Goal: Task Accomplishment & Management: Manage account settings

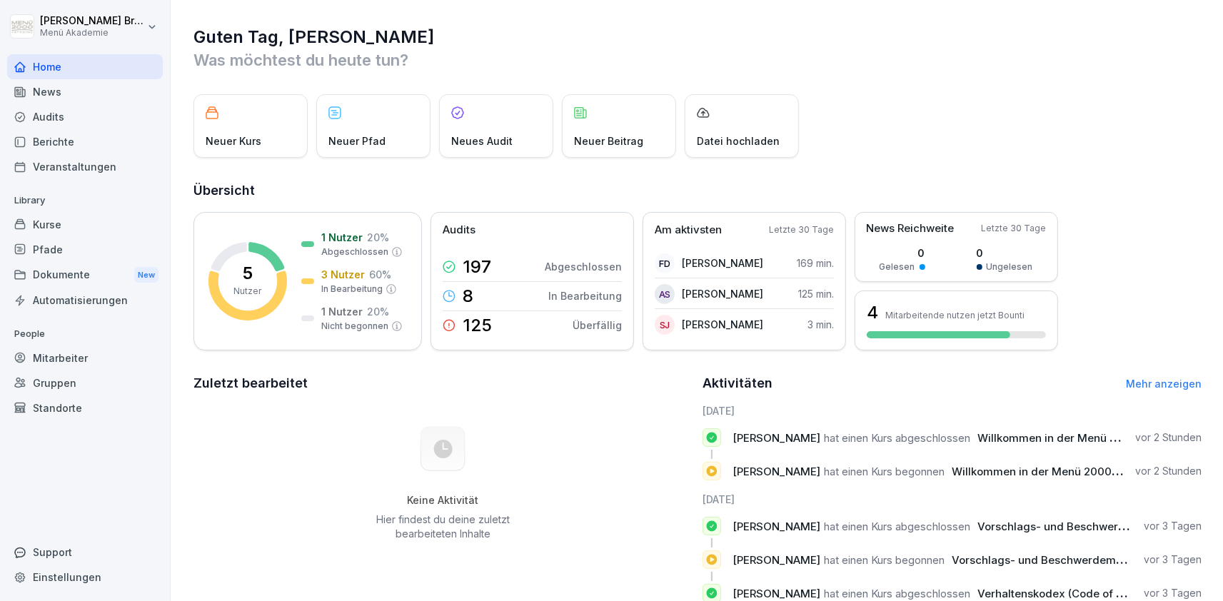
click at [59, 355] on div "Mitarbeiter" at bounding box center [85, 358] width 156 height 25
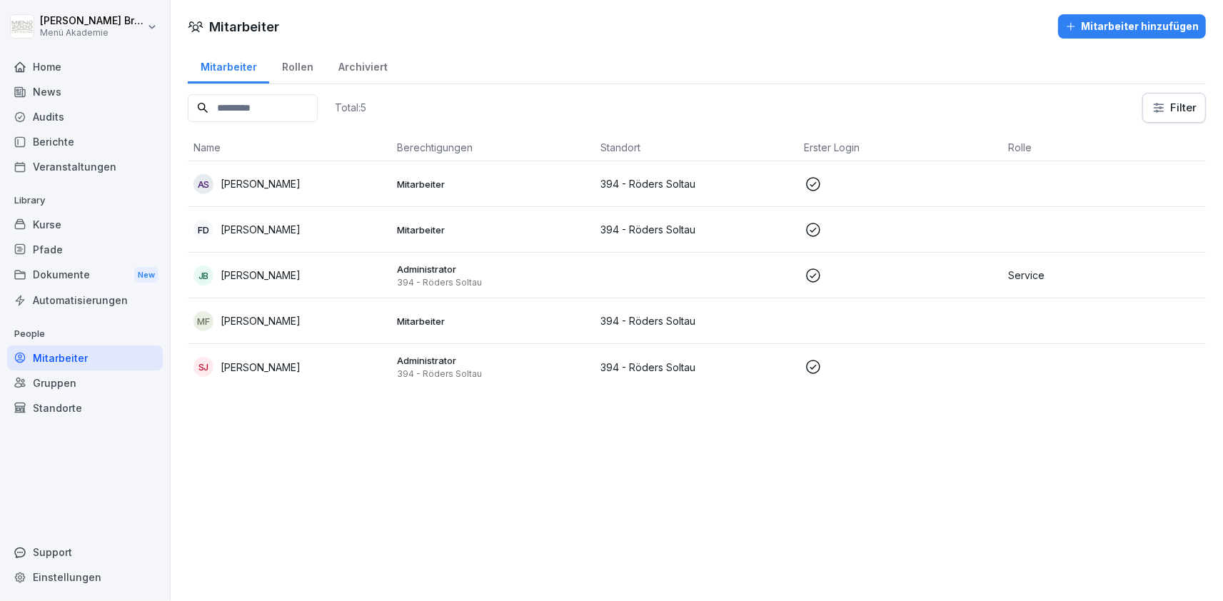
click at [259, 277] on p "[PERSON_NAME]" at bounding box center [261, 275] width 80 height 15
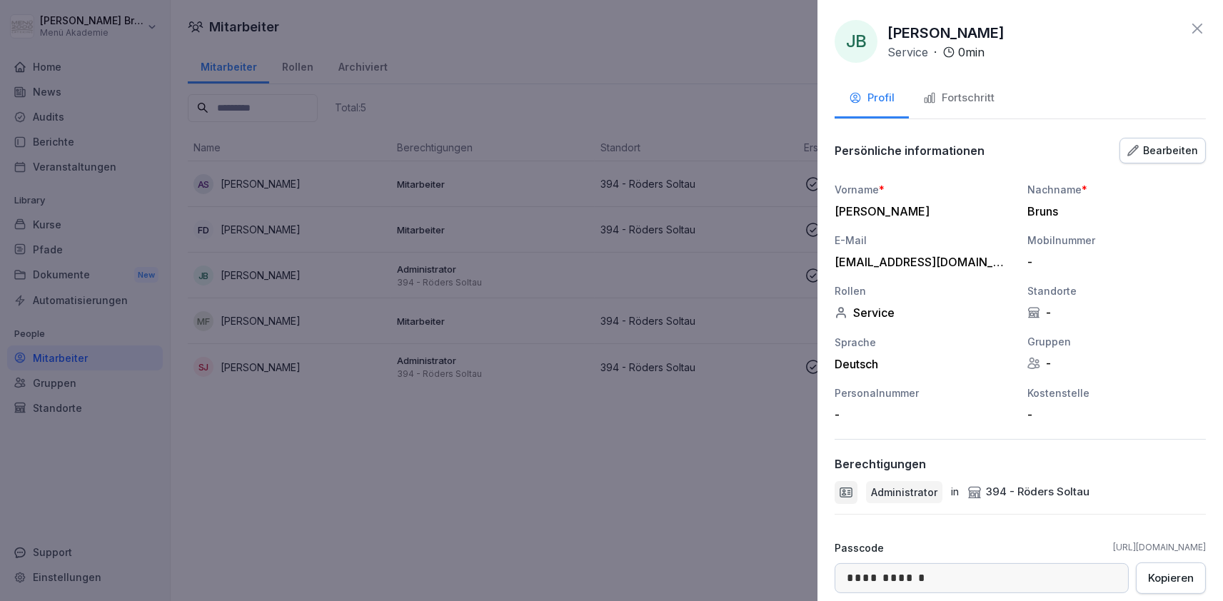
click at [1165, 153] on div "Bearbeiten" at bounding box center [1163, 151] width 71 height 16
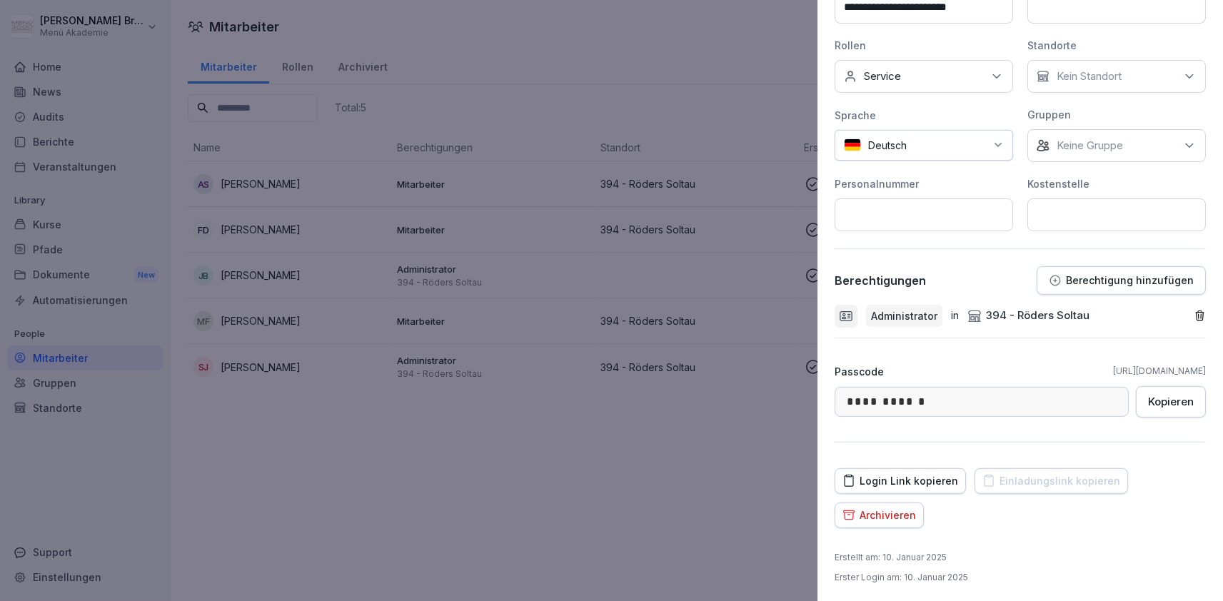
scroll to position [283, 0]
click at [1118, 281] on p "Berechtigung hinzufügen" at bounding box center [1130, 280] width 128 height 11
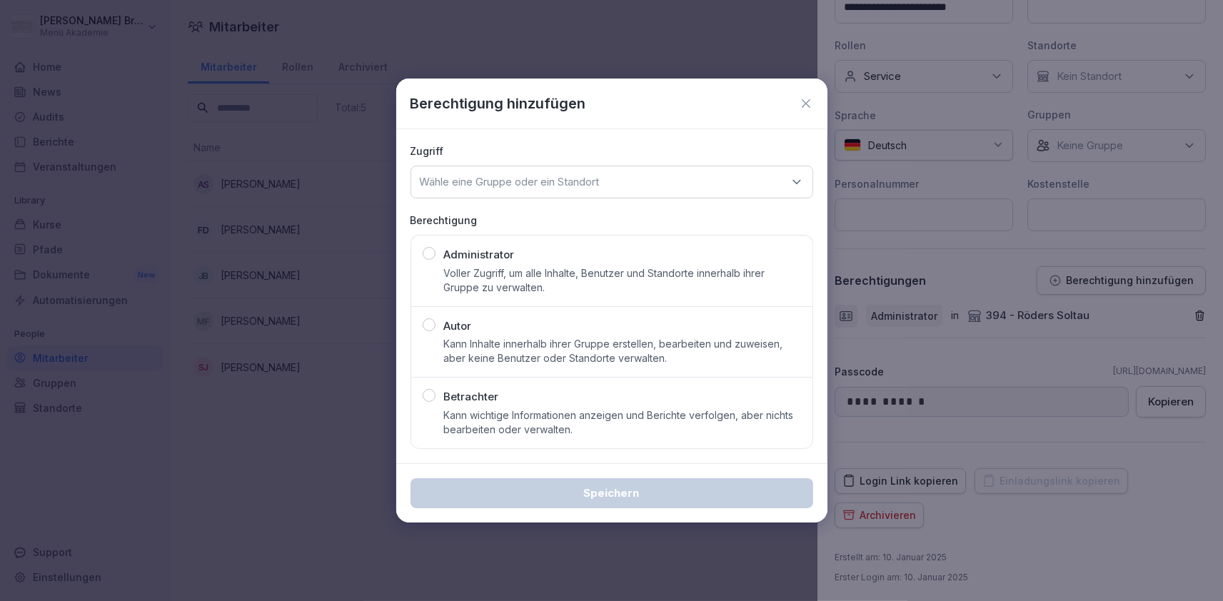
click at [523, 284] on p "Voller Zugriff, um alle Inhalte, Benutzer und Standorte innerhalb ihrer Gruppe …" at bounding box center [622, 280] width 357 height 29
click at [566, 191] on div "Wähle eine Gruppe oder ein Standort" at bounding box center [612, 182] width 403 height 33
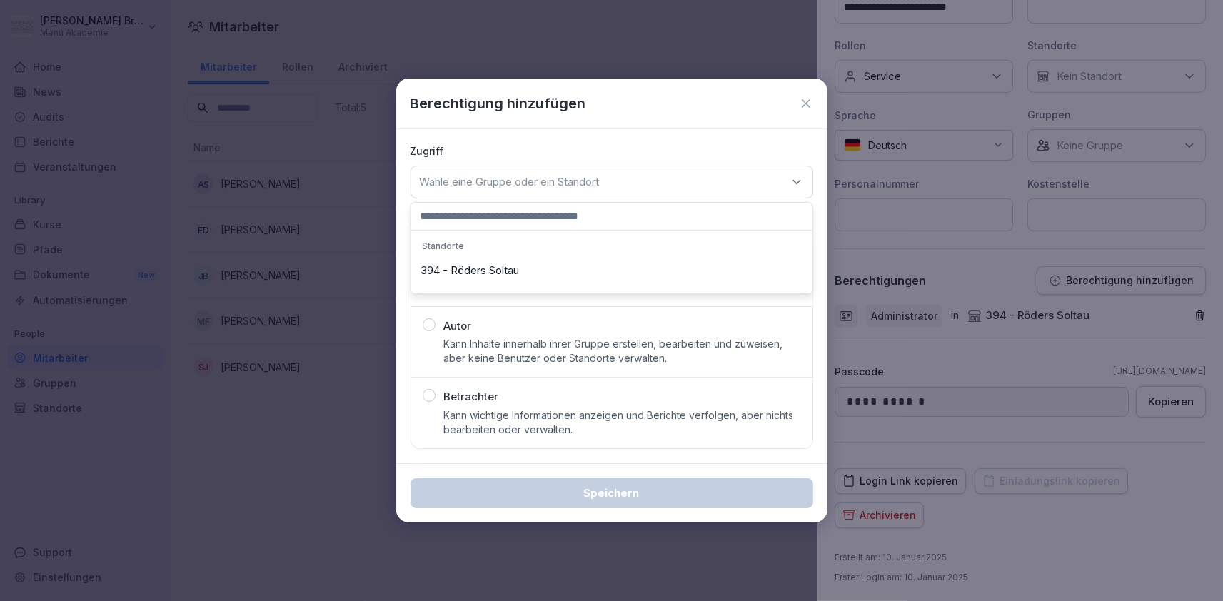
click at [509, 267] on div "394 - Röders Soltau" at bounding box center [612, 270] width 394 height 27
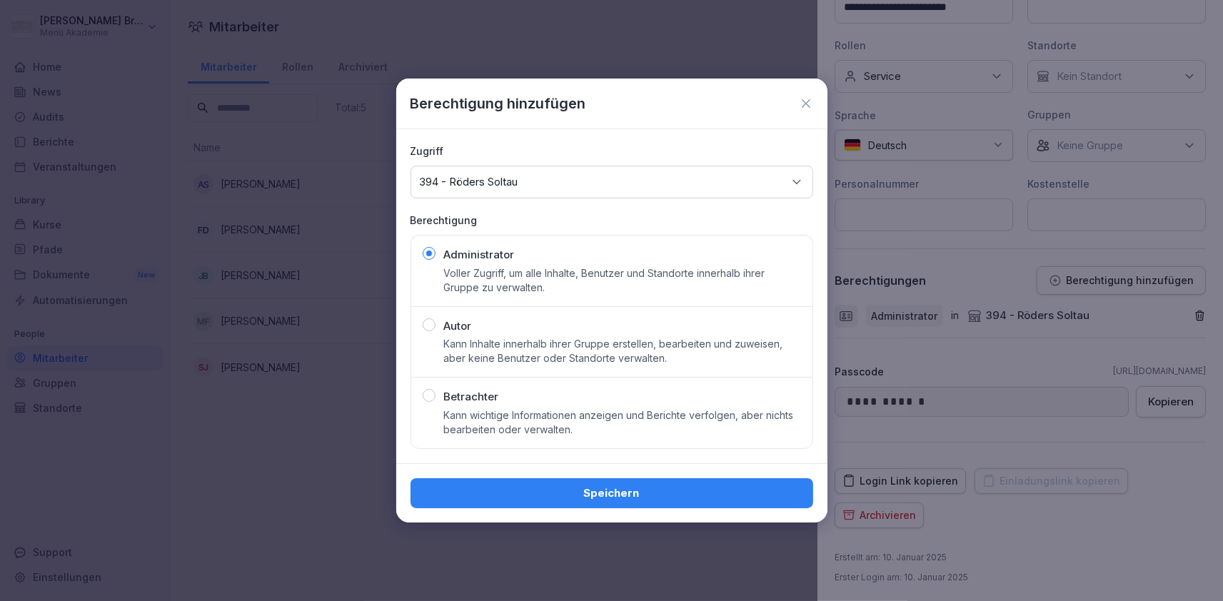
click at [812, 106] on icon at bounding box center [806, 103] width 14 height 14
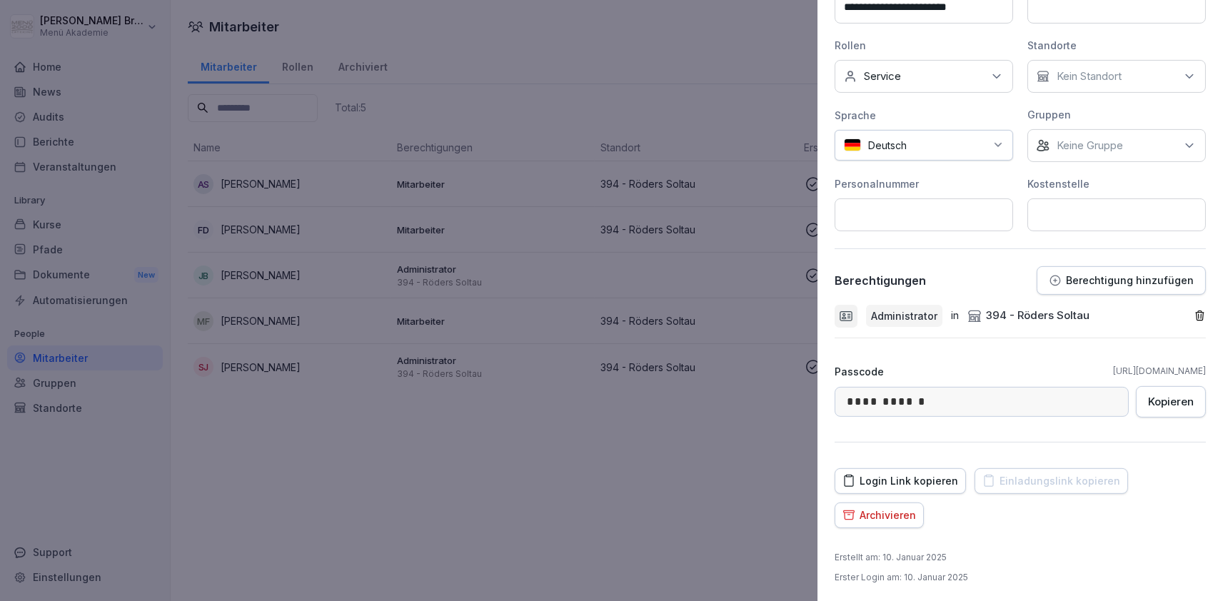
drag, startPoint x: 696, startPoint y: 569, endPoint x: 666, endPoint y: 551, distance: 34.7
click at [688, 566] on div at bounding box center [611, 300] width 1223 height 601
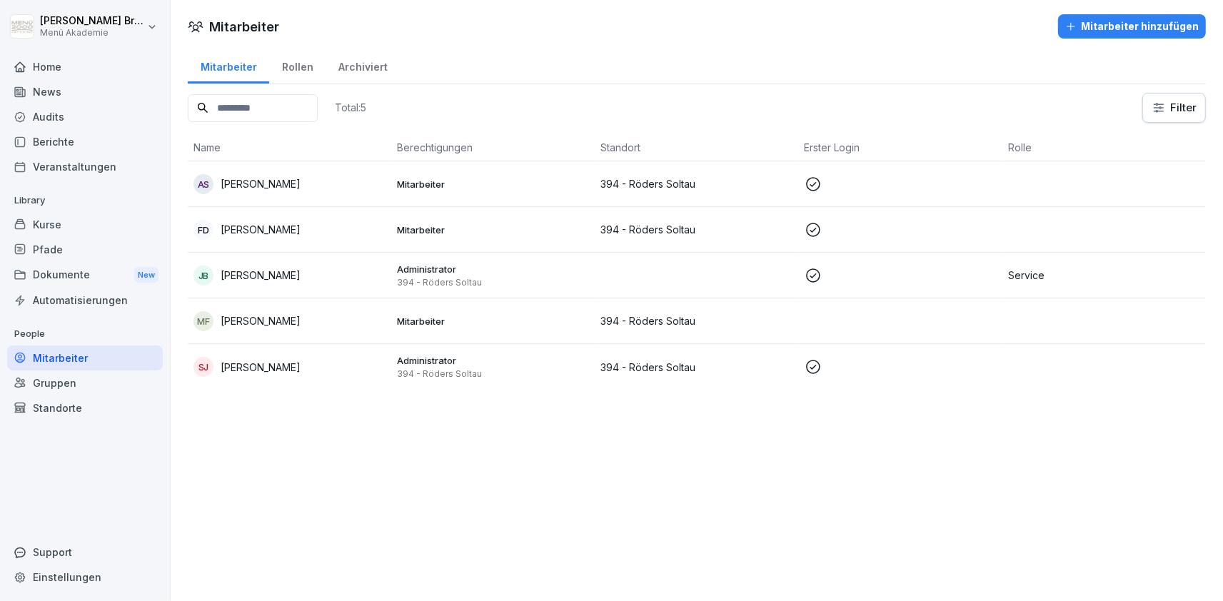
click at [50, 406] on div "Standorte" at bounding box center [85, 408] width 156 height 25
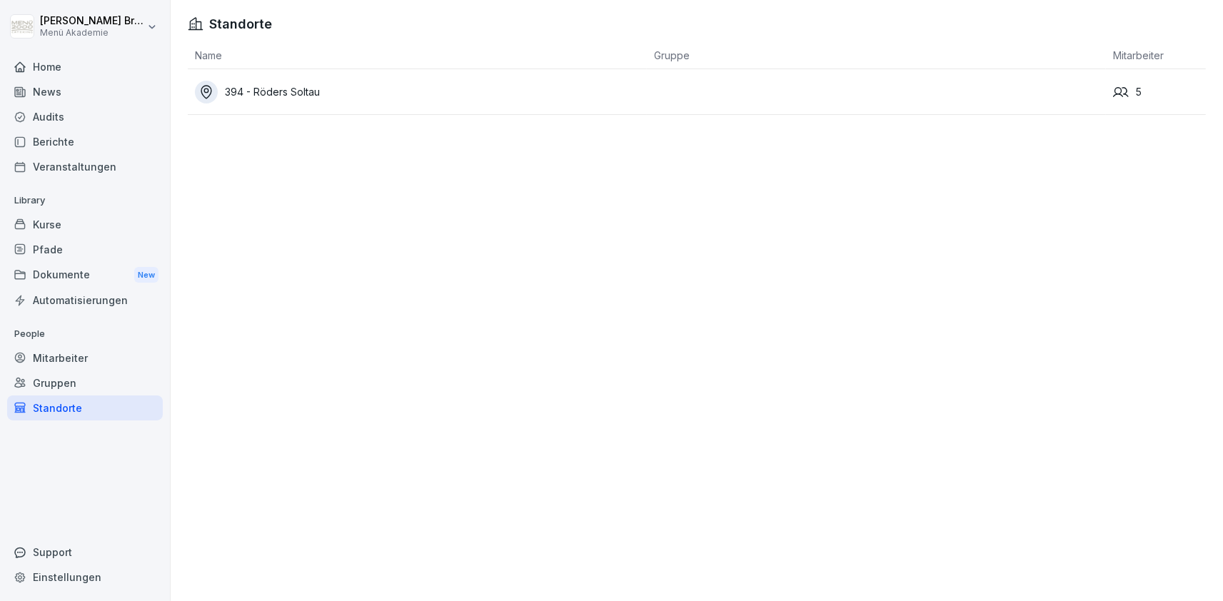
click at [45, 364] on div "Mitarbeiter" at bounding box center [85, 358] width 156 height 25
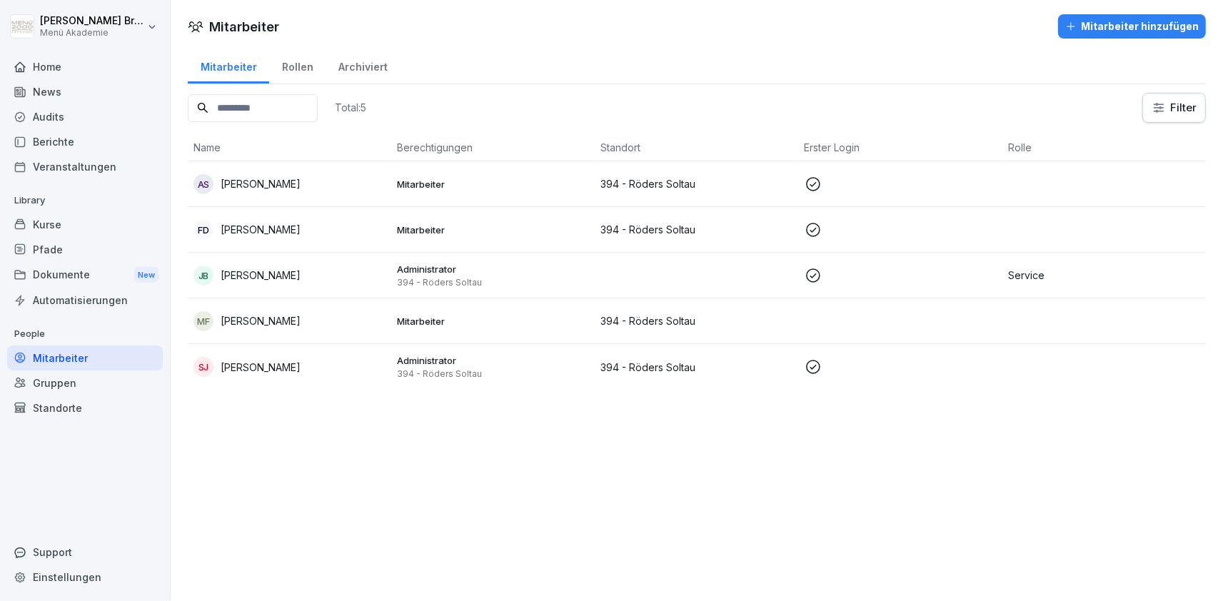
click at [90, 66] on div "Home" at bounding box center [85, 66] width 156 height 25
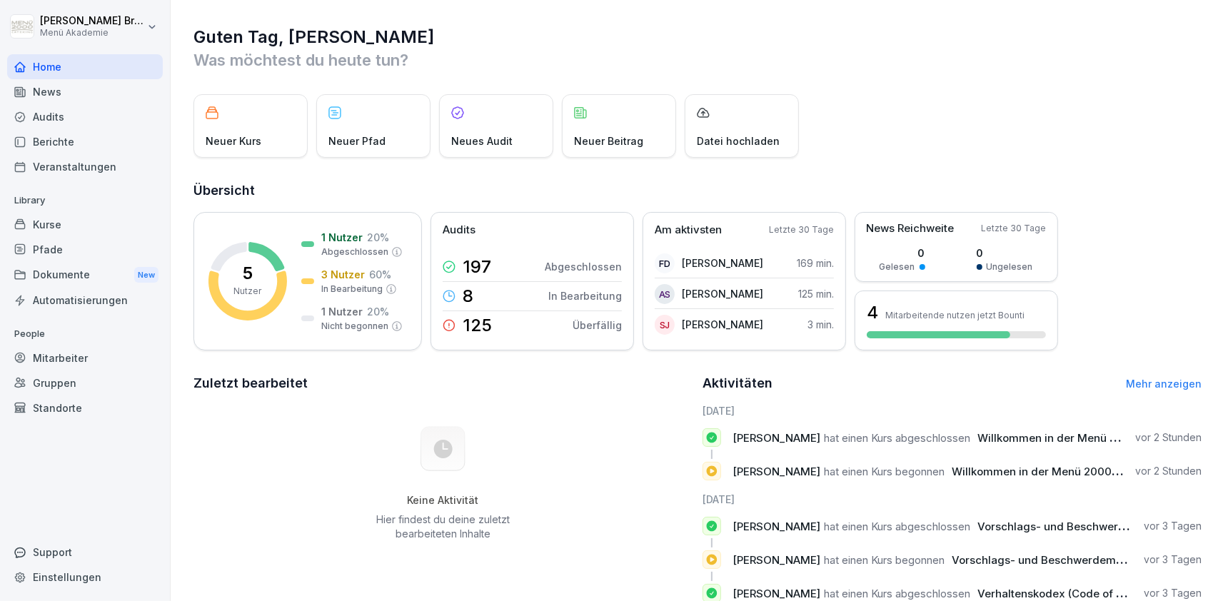
click at [62, 349] on div "Mitarbeiter" at bounding box center [85, 358] width 156 height 25
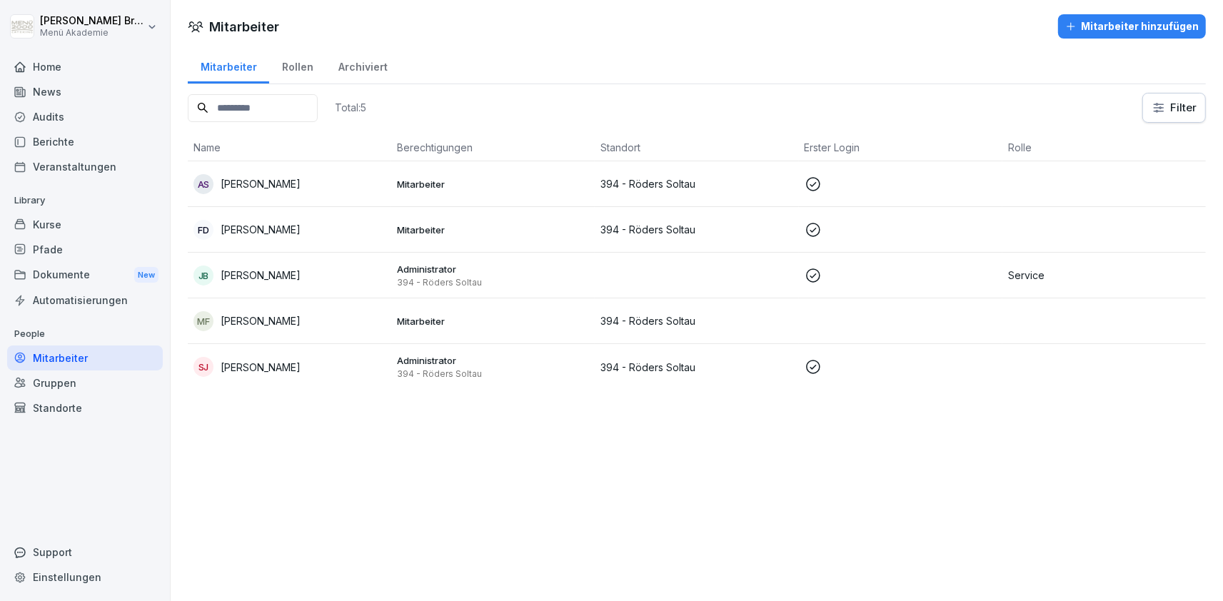
click at [271, 112] on input at bounding box center [253, 108] width 130 height 28
click at [89, 346] on div "Mitarbeiter" at bounding box center [85, 358] width 156 height 25
click at [81, 351] on div "Mitarbeiter" at bounding box center [85, 358] width 156 height 25
click at [287, 66] on div "Rollen" at bounding box center [297, 65] width 56 height 36
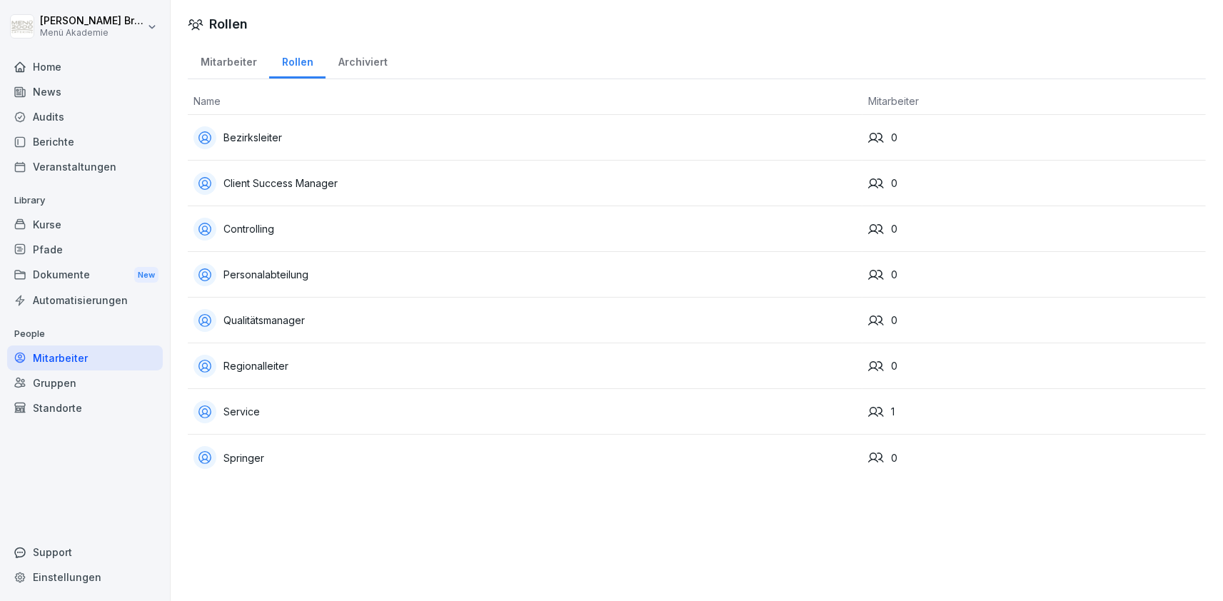
click at [234, 75] on div "Mitarbeiter" at bounding box center [228, 60] width 81 height 36
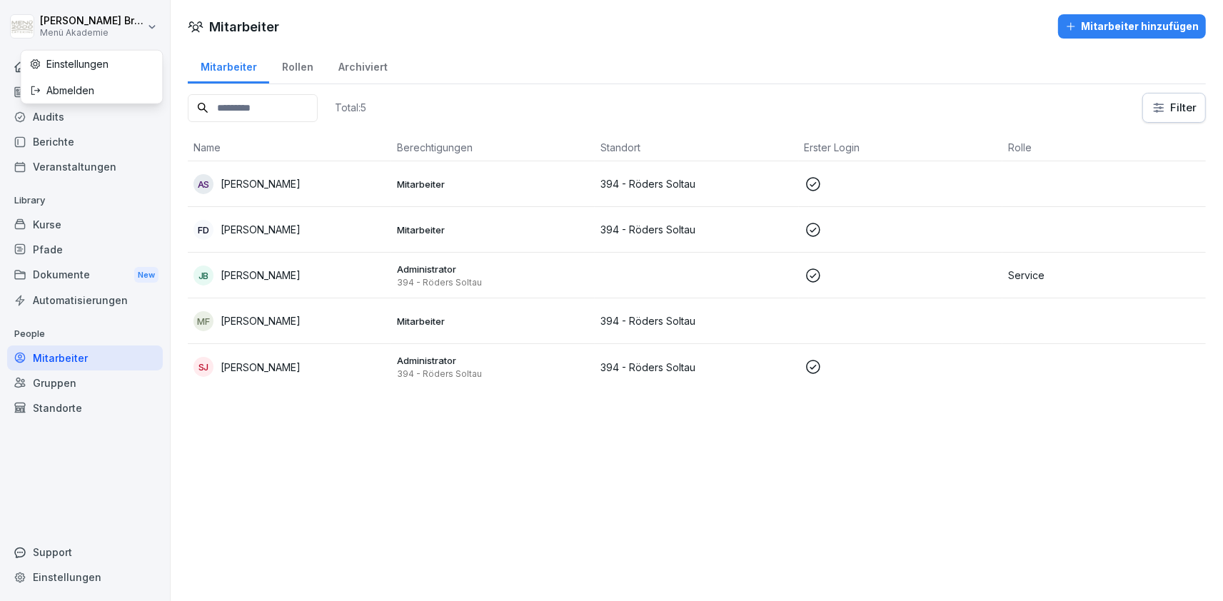
click at [138, 23] on html "Julia Bruns Menü Akademie Home News Audits Berichte Veranstaltungen Library Kur…" at bounding box center [611, 300] width 1223 height 601
click at [280, 406] on html "Julia Bruns Menü Akademie Home News Audits Berichte Veranstaltungen Library Kur…" at bounding box center [611, 300] width 1223 height 601
click at [64, 405] on div "Standorte" at bounding box center [85, 408] width 156 height 25
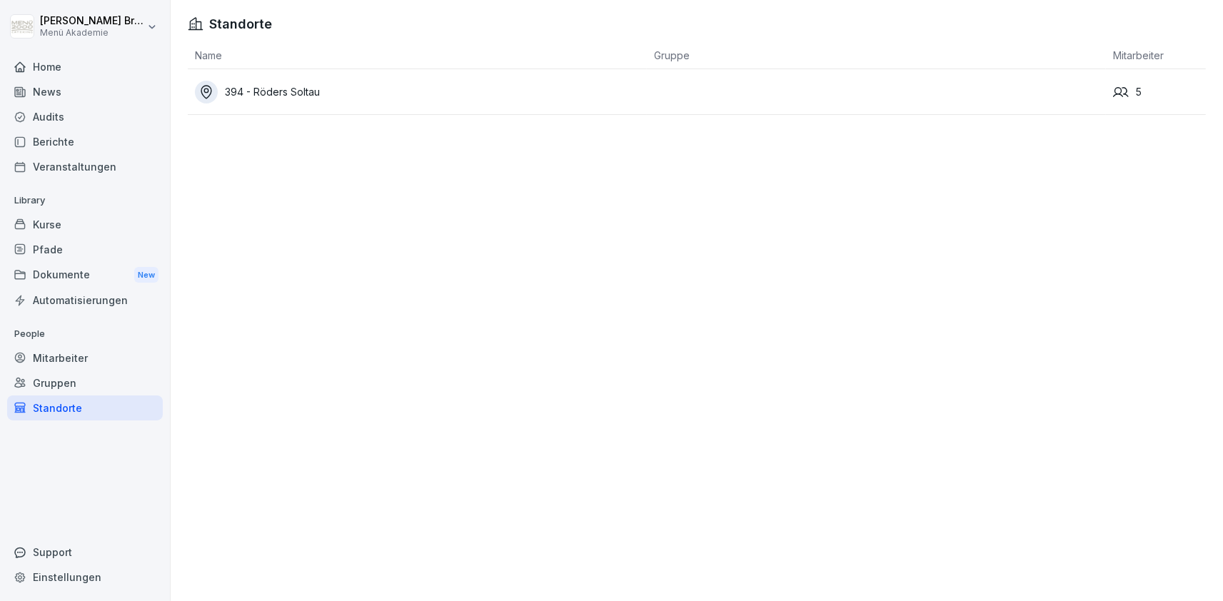
click at [57, 350] on div "Mitarbeiter" at bounding box center [85, 358] width 156 height 25
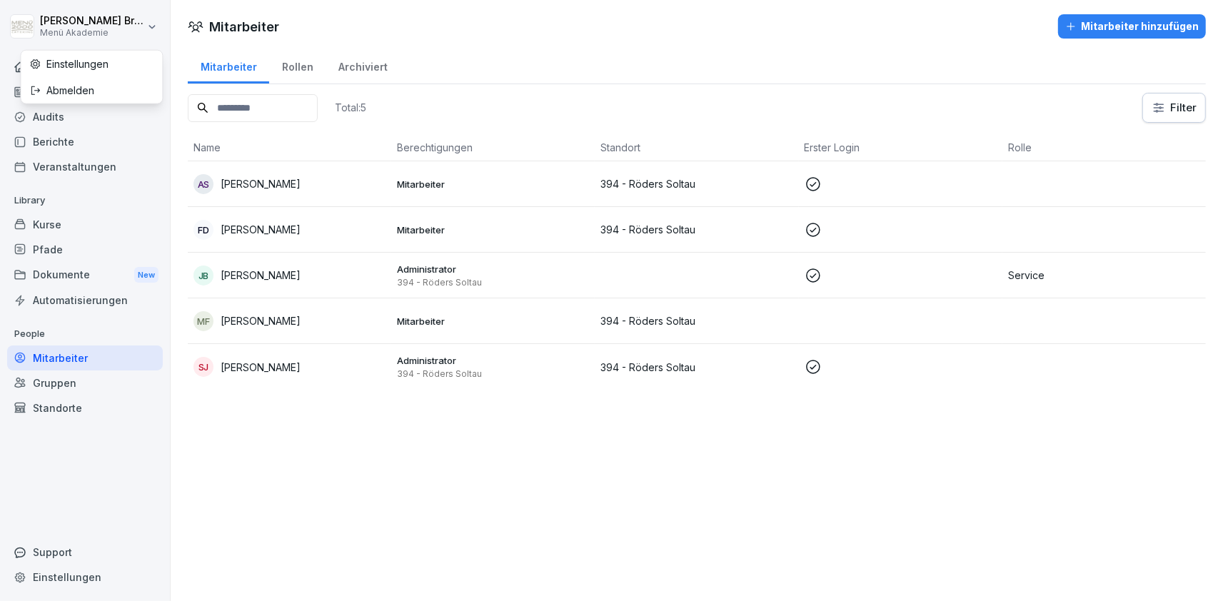
click at [130, 38] on html "Julia Bruns Menü Akademie Home News Audits Berichte Veranstaltungen Library Kur…" at bounding box center [611, 300] width 1223 height 601
click at [86, 236] on html "Julia Bruns Menü Akademie Home News Audits Berichte Veranstaltungen Library Kur…" at bounding box center [611, 300] width 1223 height 601
click at [76, 353] on div "Mitarbeiter" at bounding box center [85, 358] width 156 height 25
click at [63, 401] on div "Standorte" at bounding box center [85, 408] width 156 height 25
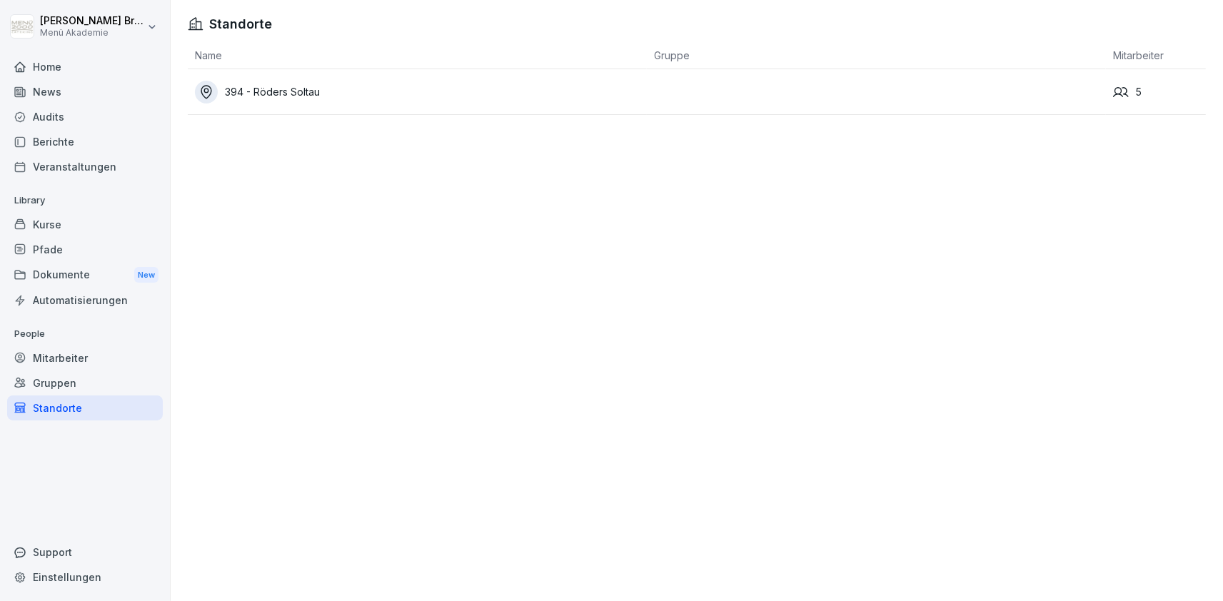
click at [71, 352] on div "Mitarbeiter" at bounding box center [85, 358] width 156 height 25
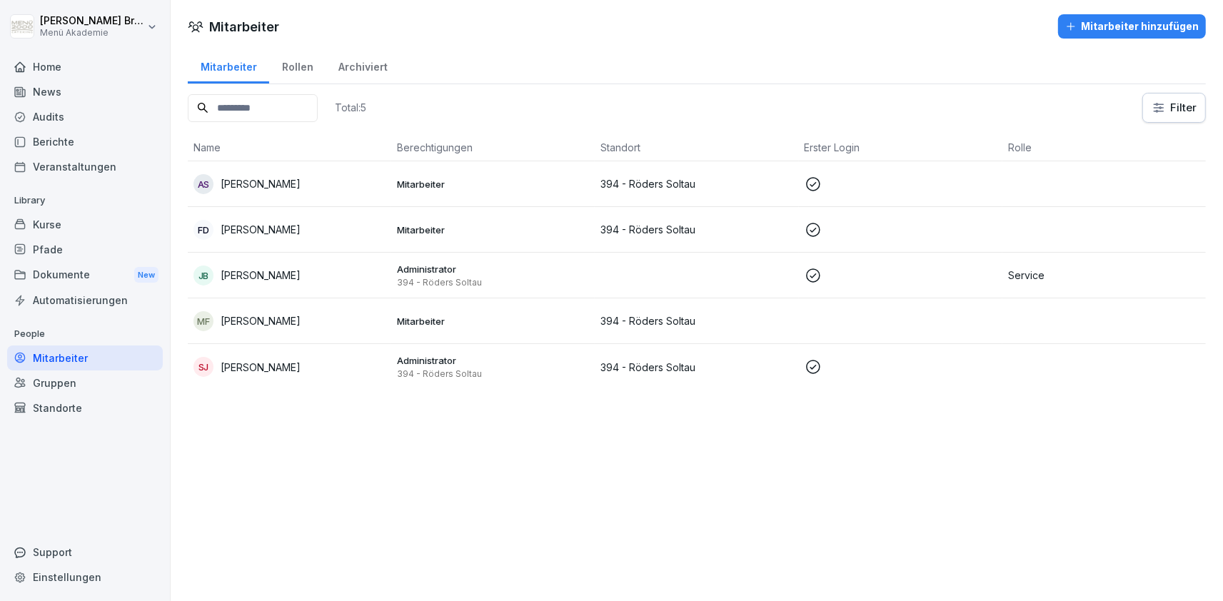
click at [249, 115] on input at bounding box center [253, 108] width 130 height 28
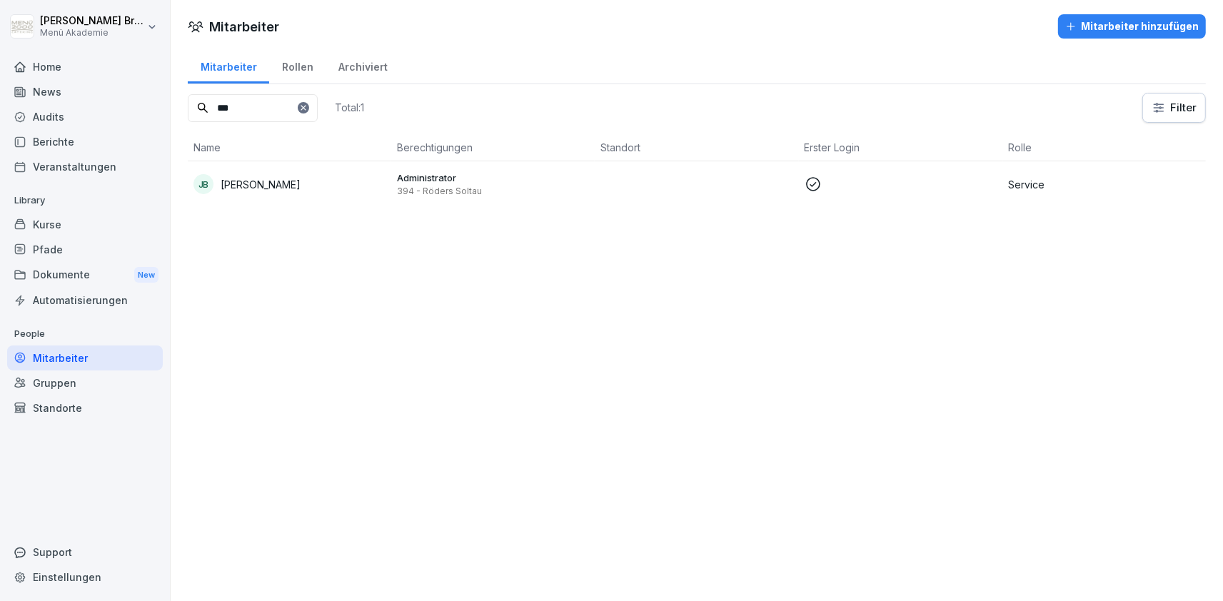
type input "***"
click at [264, 174] on td "JB Julia Bruns" at bounding box center [290, 184] width 204 height 46
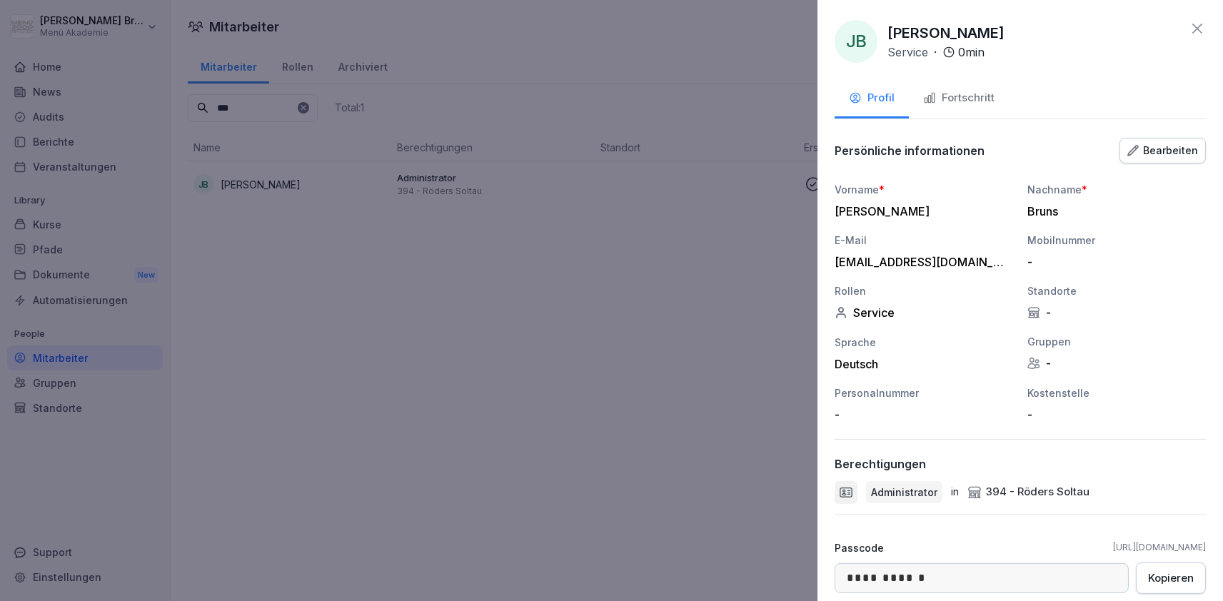
click at [1151, 150] on div "Bearbeiten" at bounding box center [1163, 151] width 71 height 16
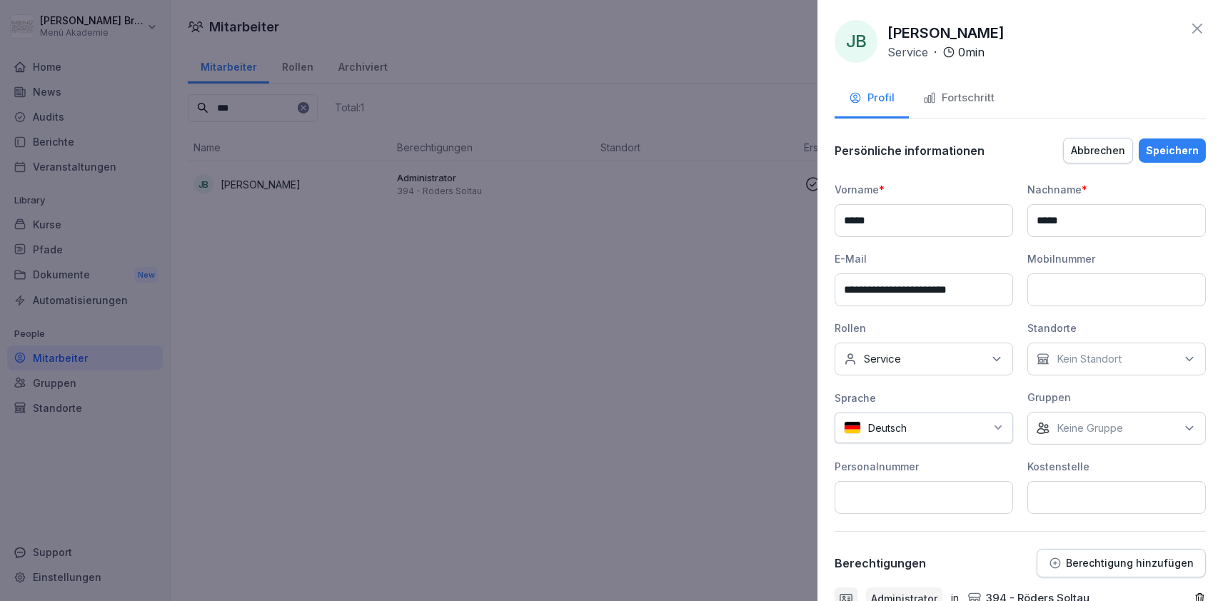
scroll to position [283, 0]
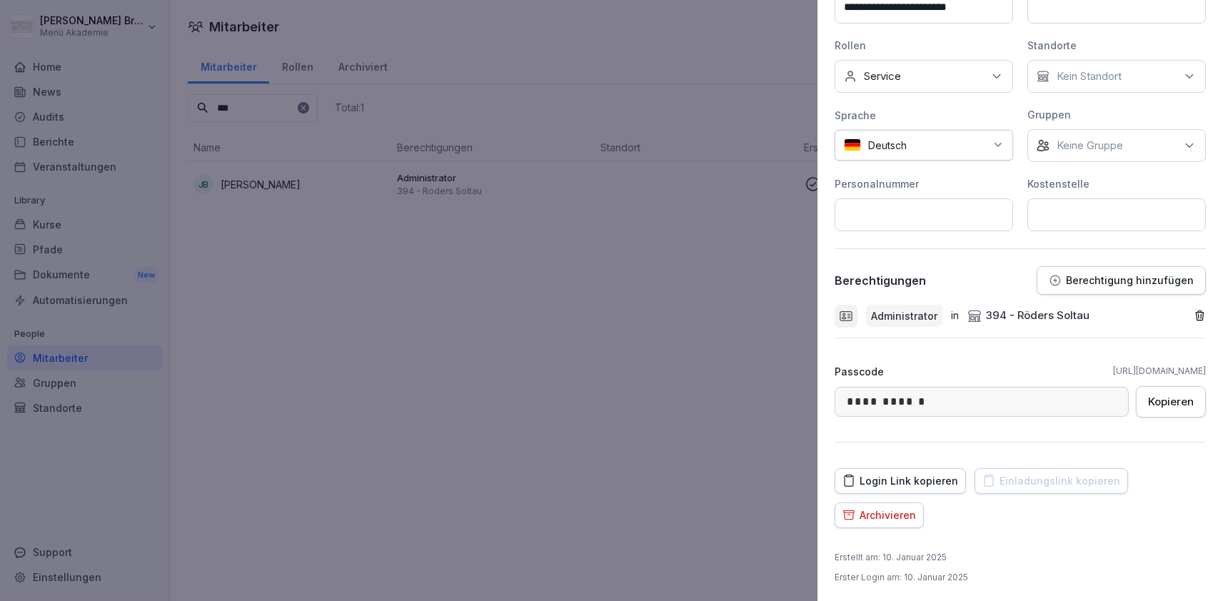
click at [1136, 275] on p "Berechtigung hinzufügen" at bounding box center [1130, 280] width 128 height 11
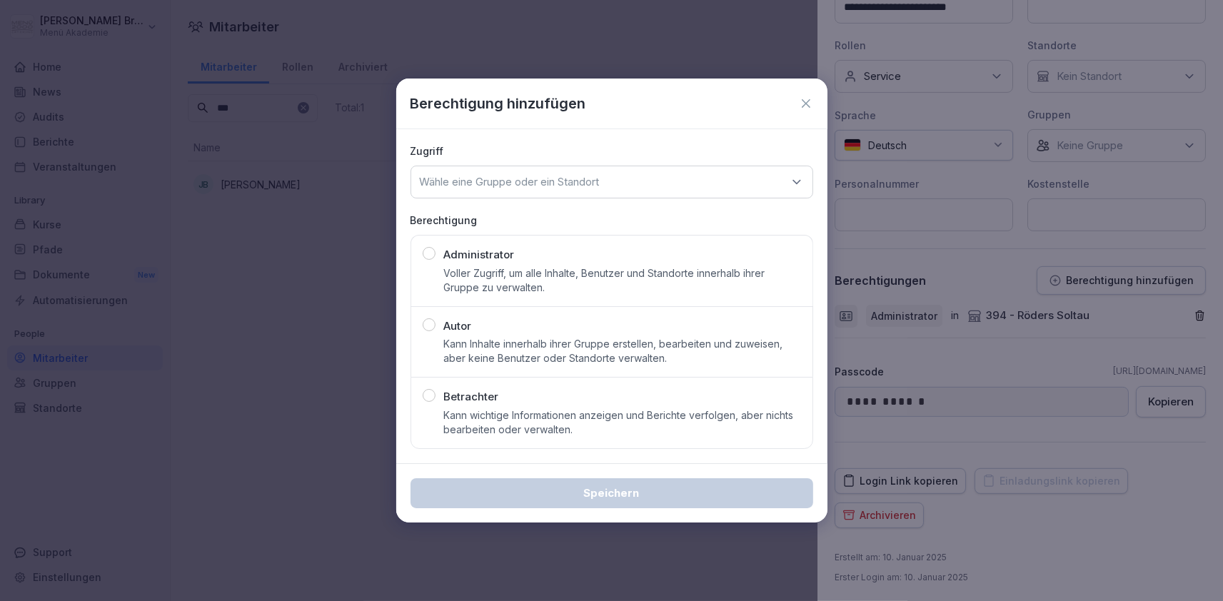
click at [618, 271] on p "Voller Zugriff, um alle Inhalte, Benutzer und Standorte innerhalb ihrer Gruppe …" at bounding box center [622, 280] width 357 height 29
click at [671, 174] on div "Wähle eine Gruppe oder ein Standort" at bounding box center [612, 182] width 403 height 33
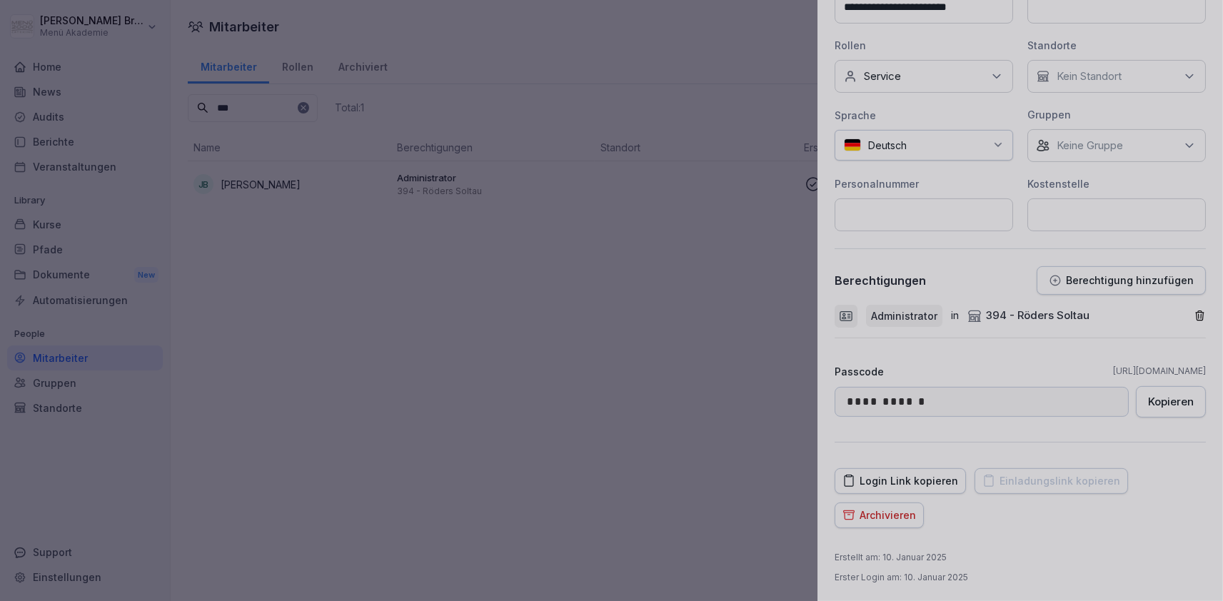
click at [358, 274] on div at bounding box center [611, 300] width 1223 height 601
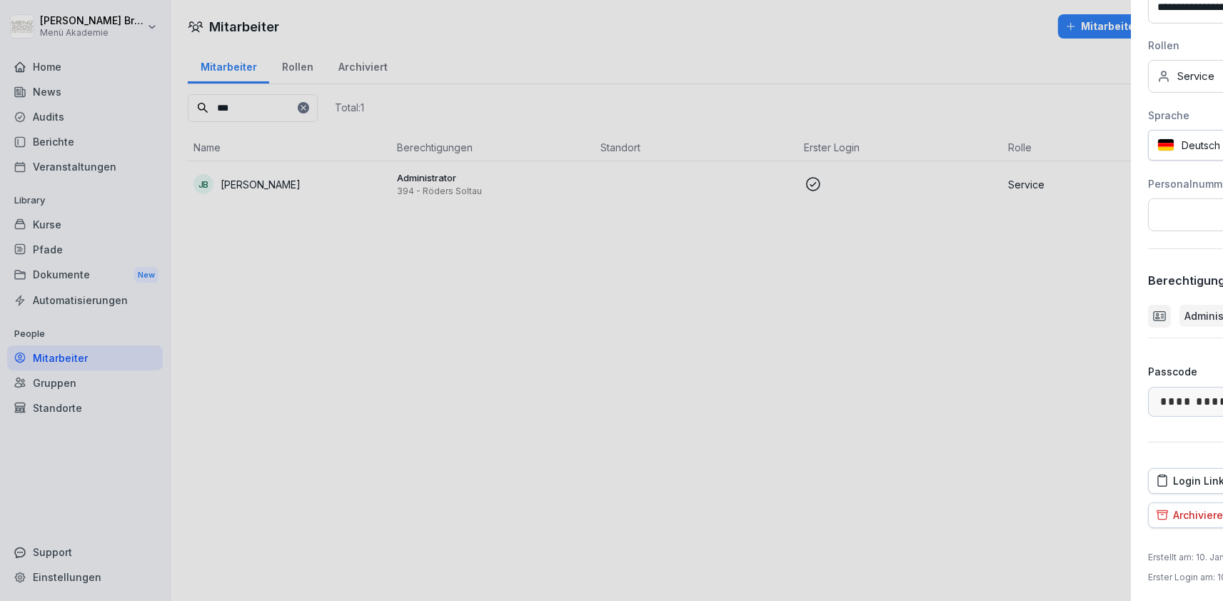
click at [517, 281] on div at bounding box center [611, 300] width 1223 height 601
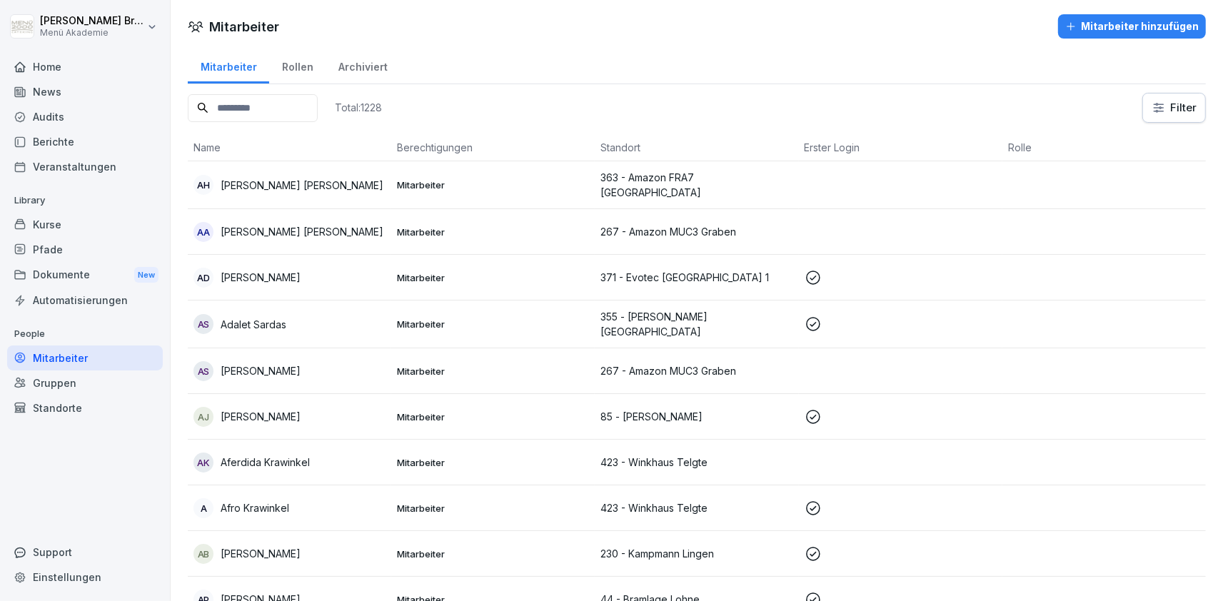
click at [109, 229] on div "Kurse" at bounding box center [85, 224] width 156 height 25
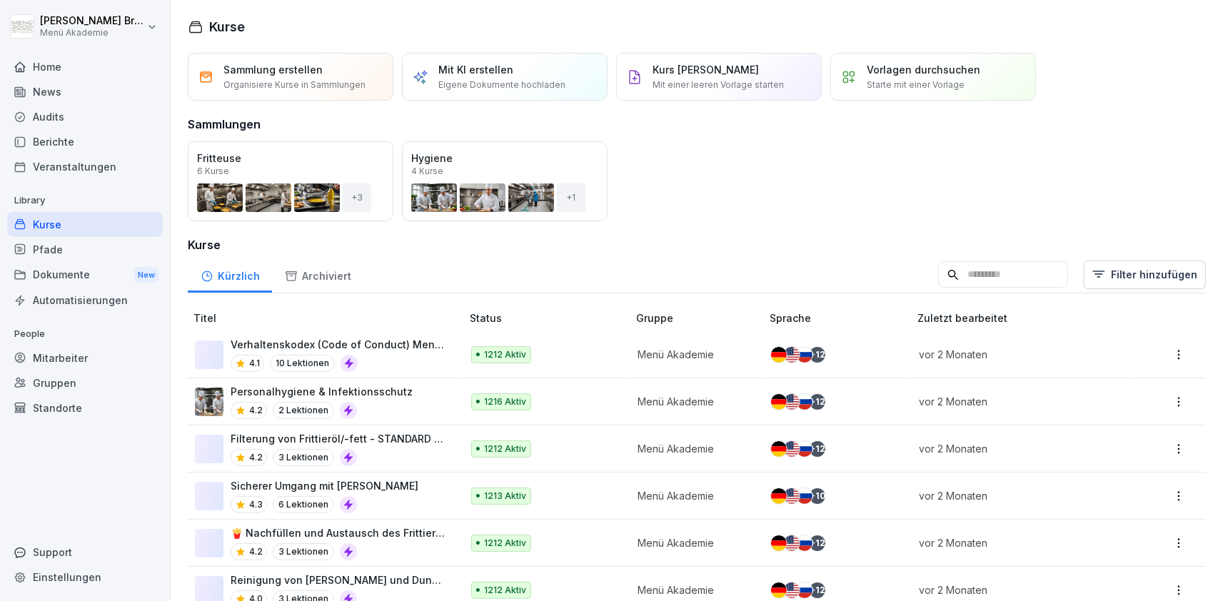
click at [69, 406] on div "Standorte" at bounding box center [85, 408] width 156 height 25
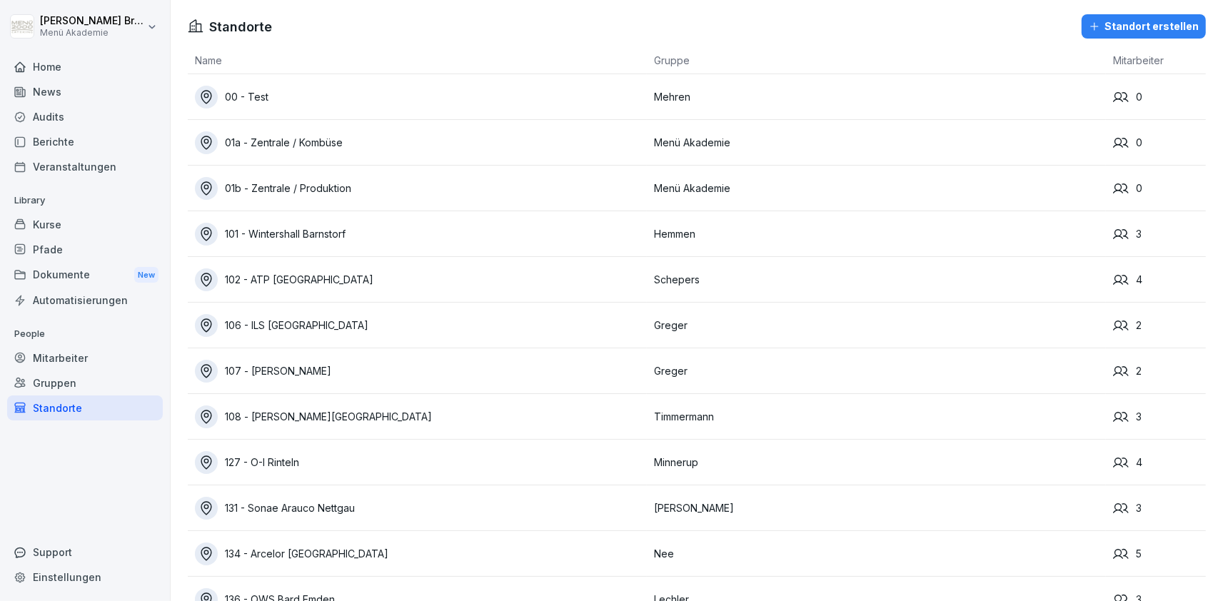
click at [81, 358] on div "Mitarbeiter" at bounding box center [85, 358] width 156 height 25
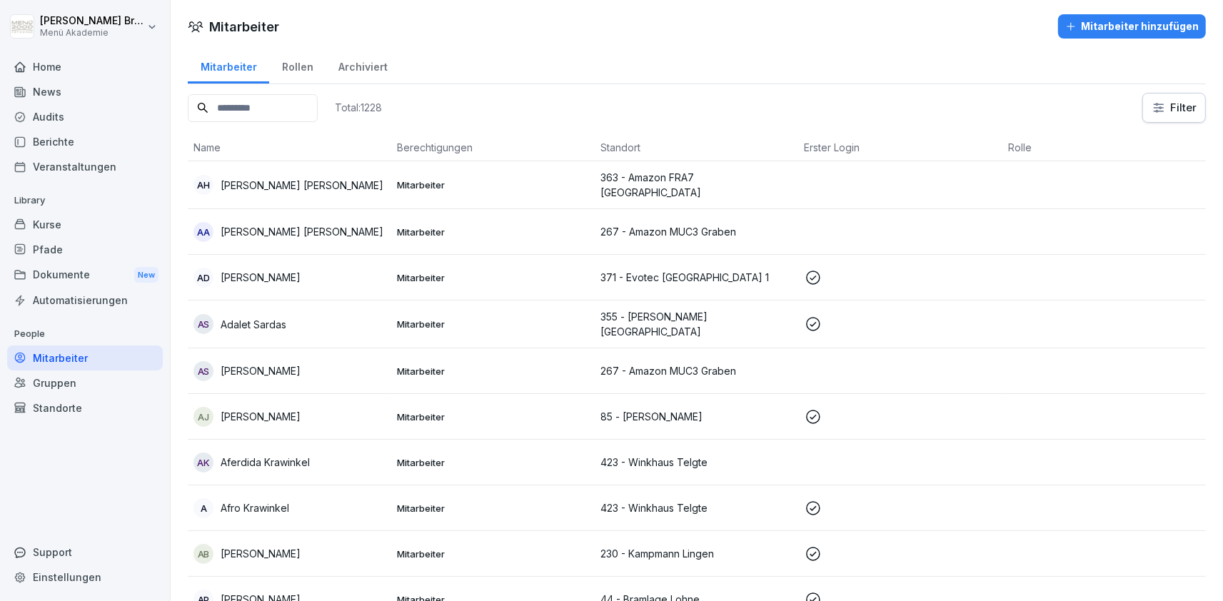
click at [98, 74] on div "Home" at bounding box center [85, 66] width 156 height 25
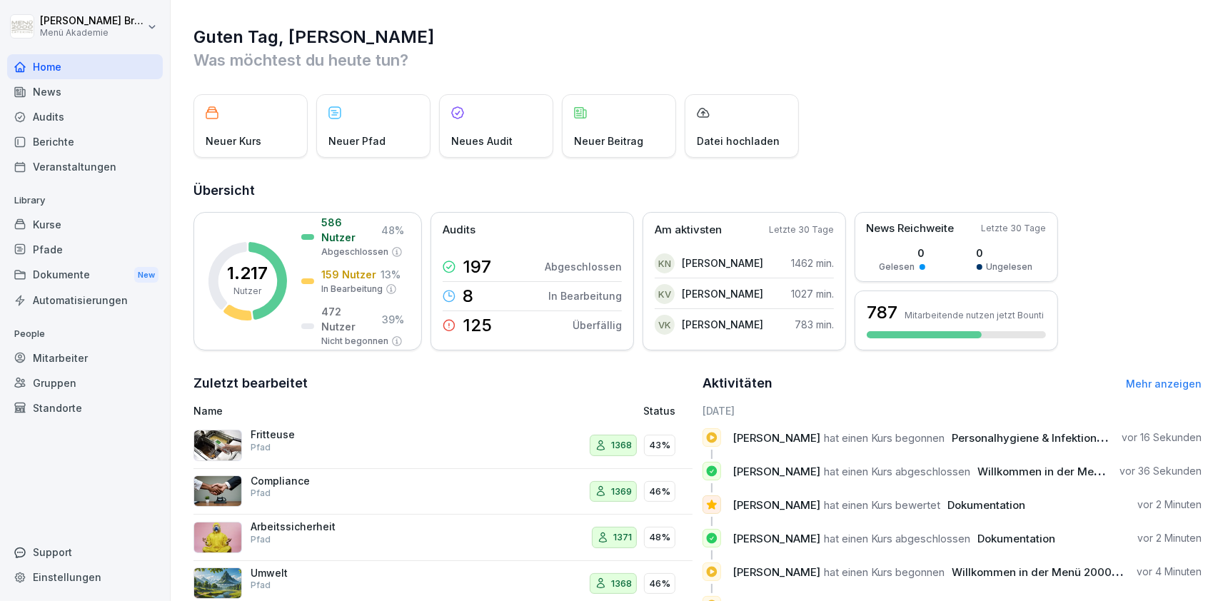
click at [81, 354] on div "Mitarbeiter" at bounding box center [85, 358] width 156 height 25
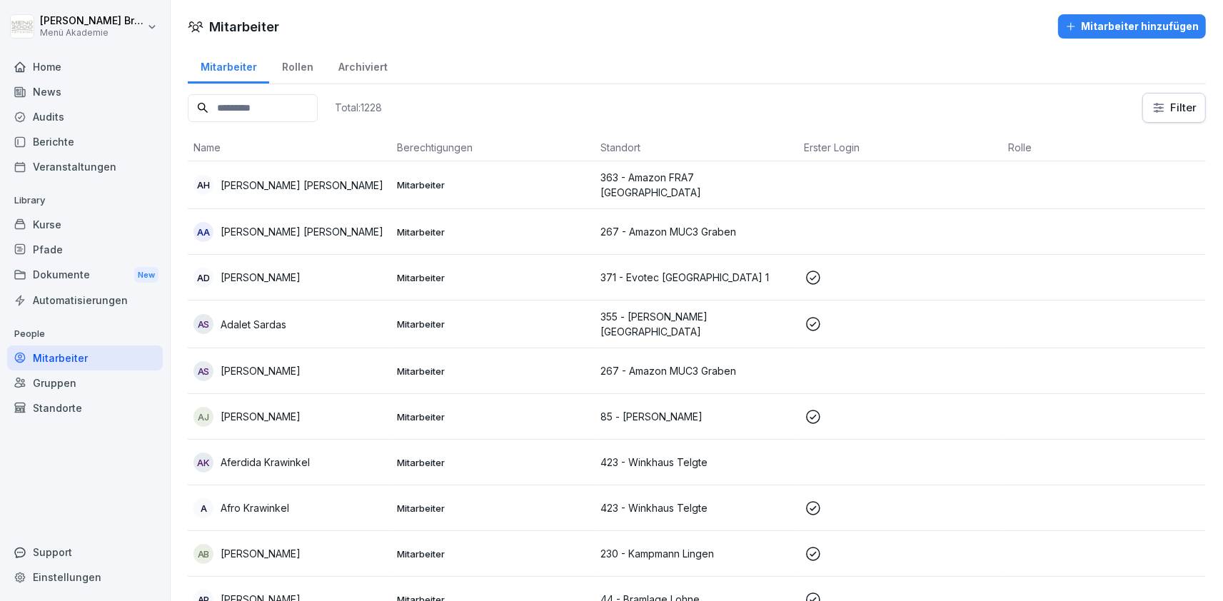
click at [287, 104] on input at bounding box center [253, 108] width 130 height 28
type input "***"
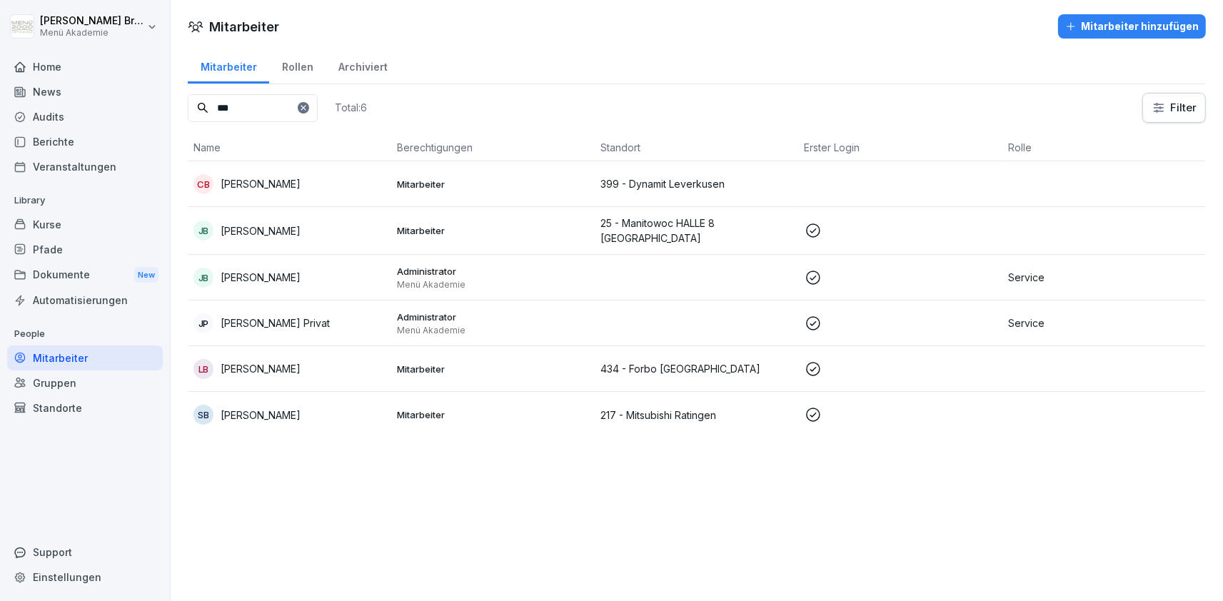
click at [267, 322] on p "[PERSON_NAME] Privat" at bounding box center [275, 323] width 109 height 15
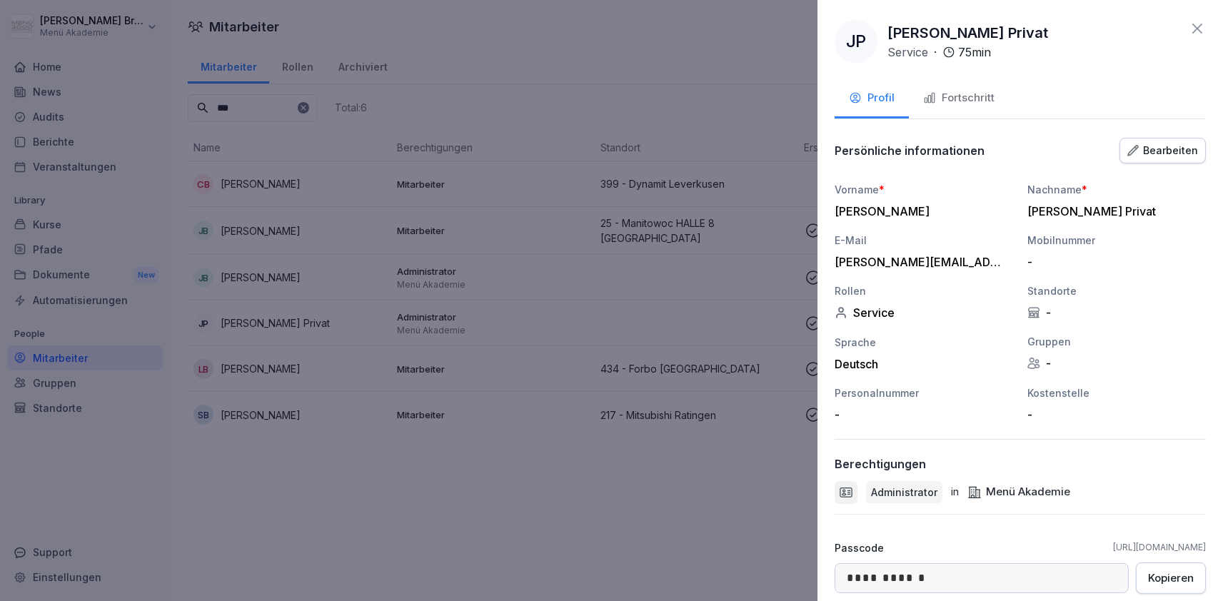
drag, startPoint x: 254, startPoint y: 440, endPoint x: 275, endPoint y: 397, distance: 47.6
click at [260, 429] on div at bounding box center [611, 300] width 1223 height 601
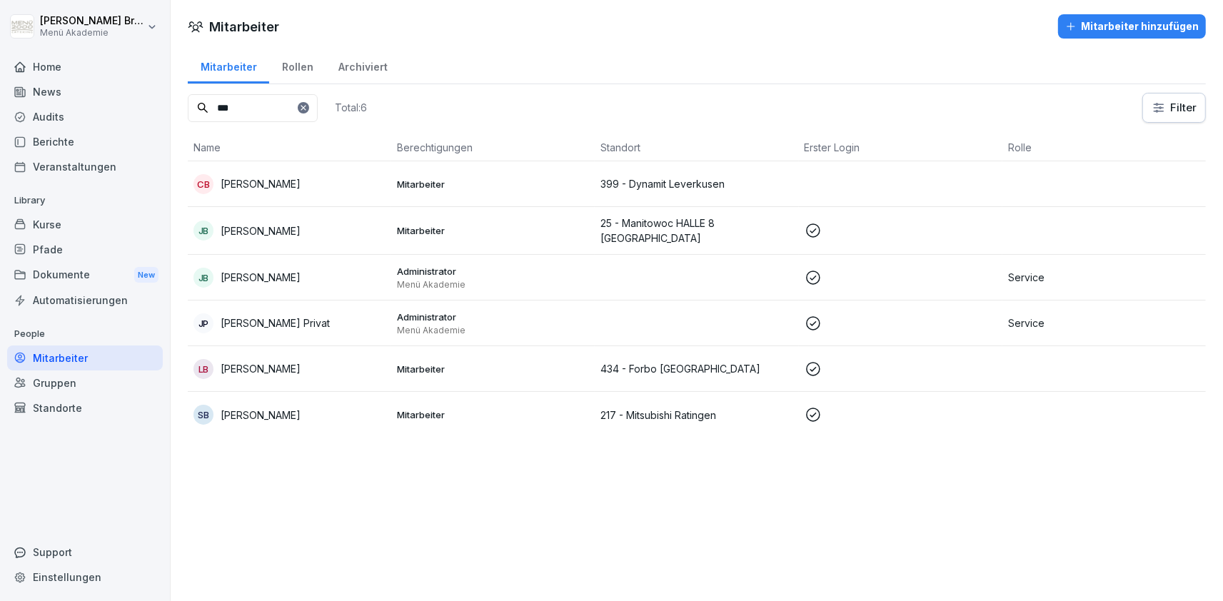
click at [306, 106] on icon at bounding box center [303, 107] width 5 height 5
click at [311, 107] on input at bounding box center [253, 108] width 130 height 28
type input "****"
click at [287, 317] on p "[PERSON_NAME] Privat" at bounding box center [275, 323] width 109 height 15
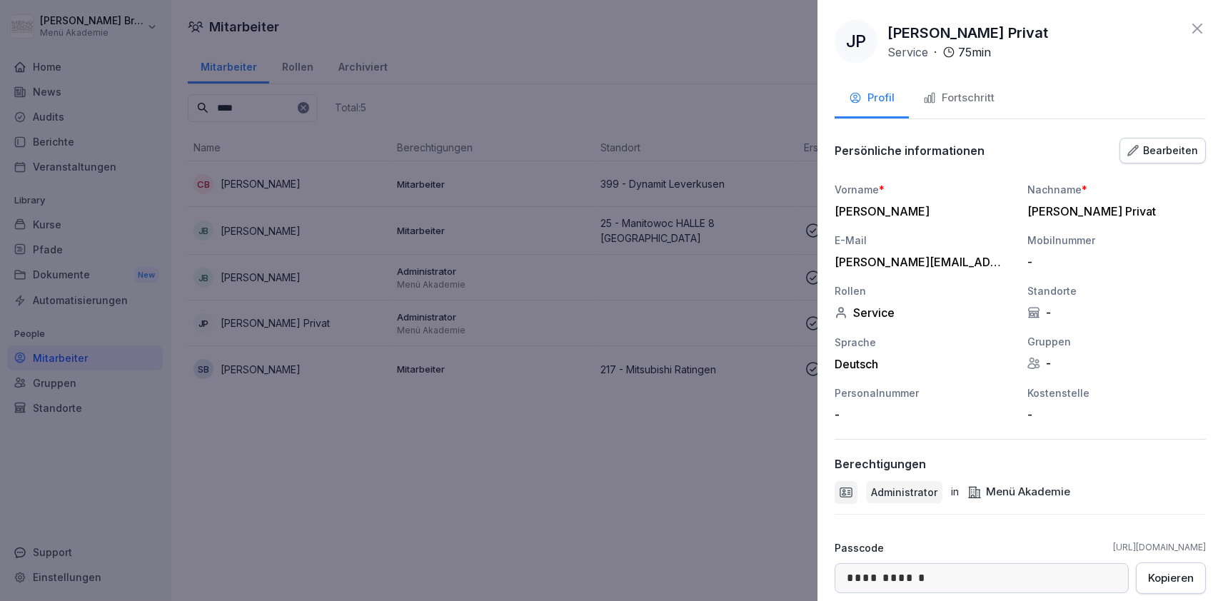
click at [1157, 151] on div "Bearbeiten" at bounding box center [1163, 151] width 71 height 16
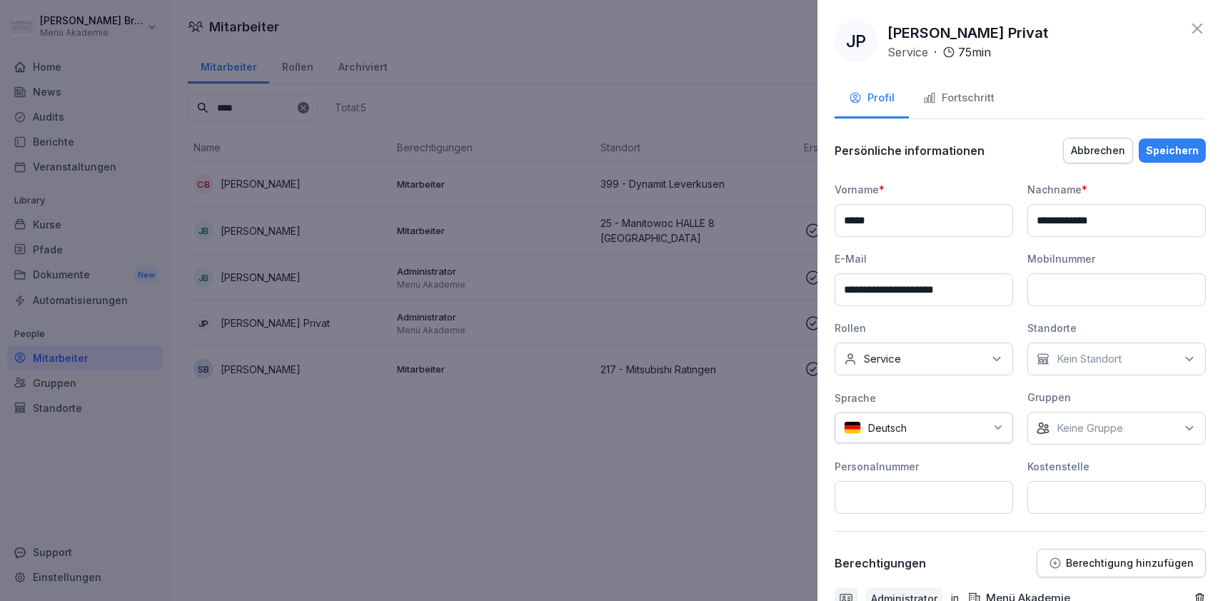
scroll to position [283, 0]
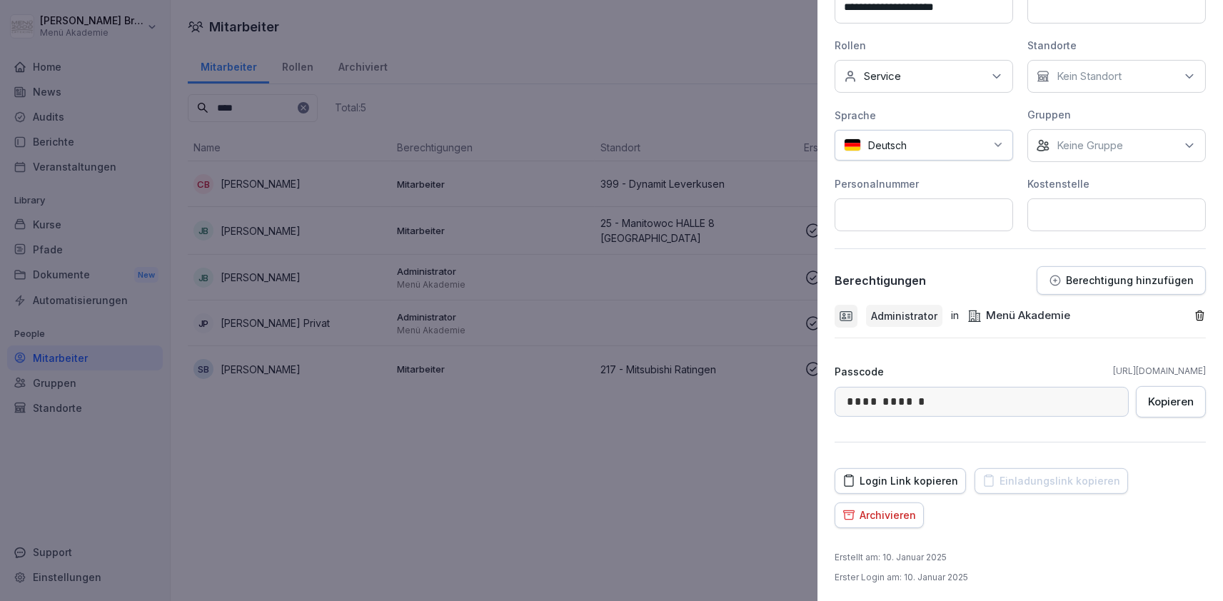
click at [1160, 275] on p "Berechtigung hinzufügen" at bounding box center [1130, 280] width 128 height 11
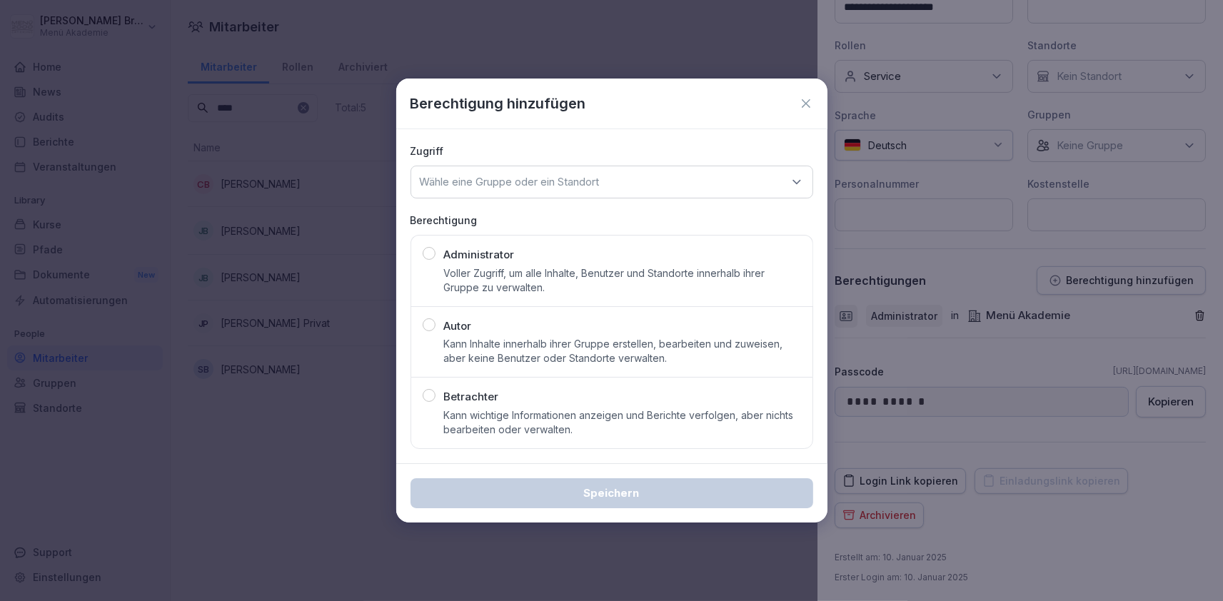
click at [496, 255] on p "Administrator" at bounding box center [479, 255] width 71 height 16
click at [519, 173] on div "Wähle eine Gruppe oder ein Standort" at bounding box center [612, 182] width 403 height 33
type input "***"
click at [513, 271] on div "394 - Röders Soltau" at bounding box center [612, 270] width 394 height 27
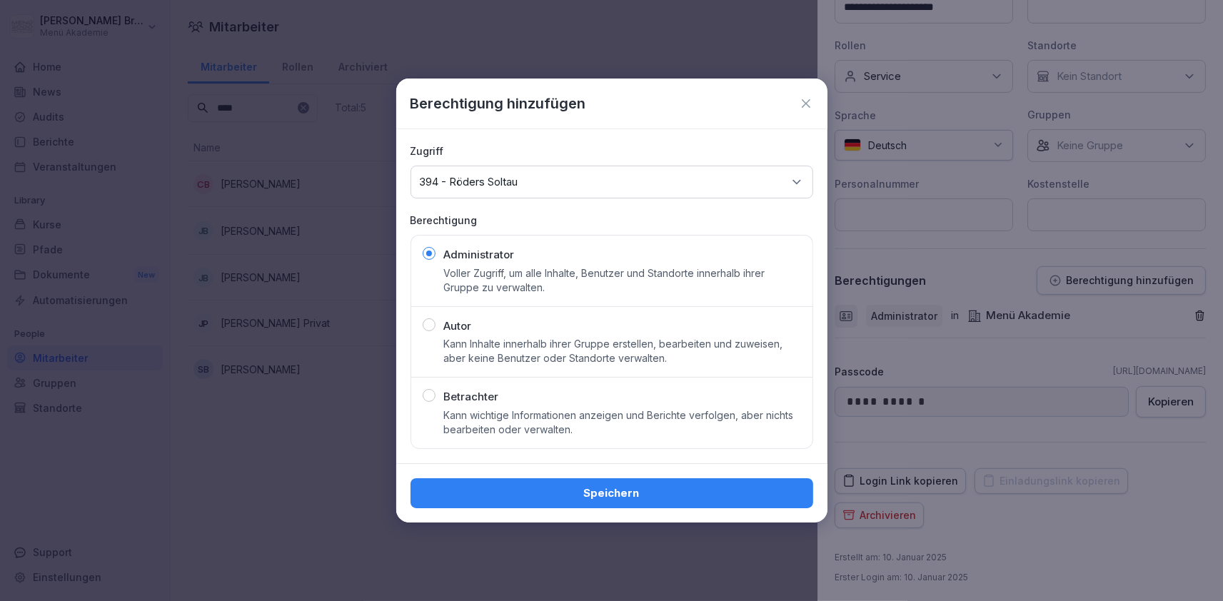
click at [649, 491] on div "Speichern" at bounding box center [612, 494] width 380 height 16
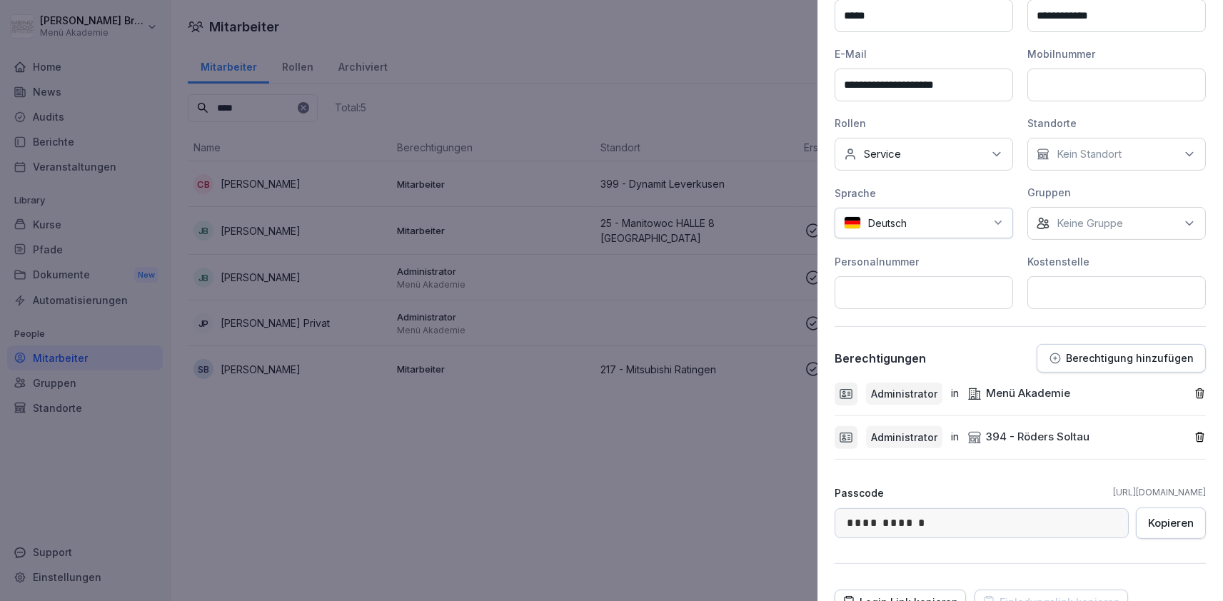
scroll to position [247, 0]
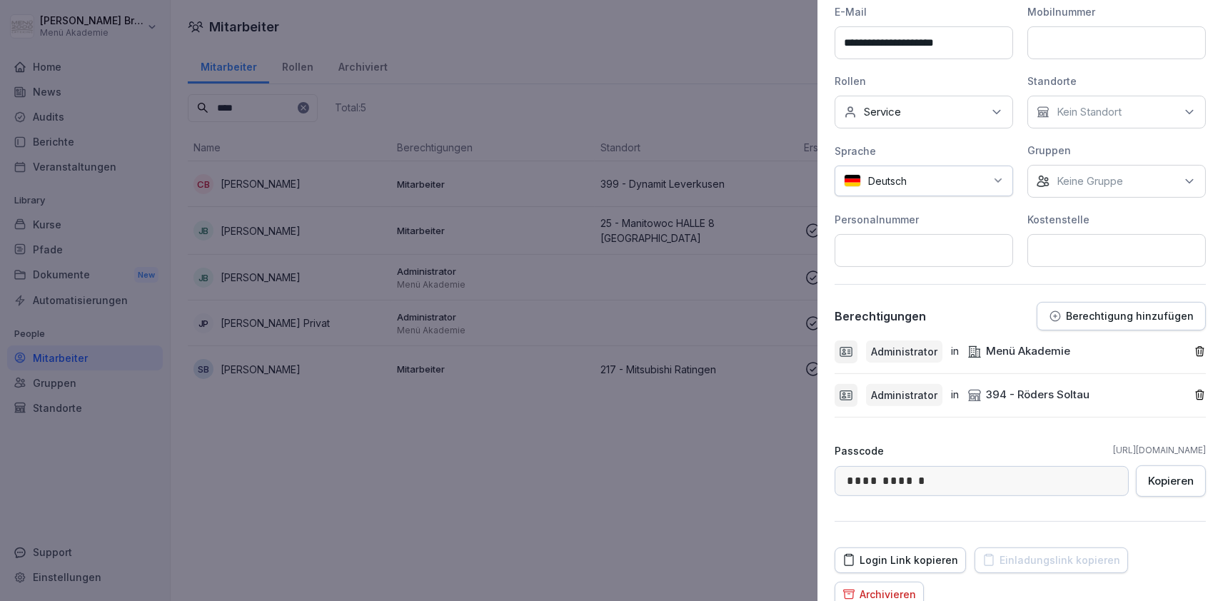
click at [1201, 354] on icon "button" at bounding box center [1200, 352] width 12 height 12
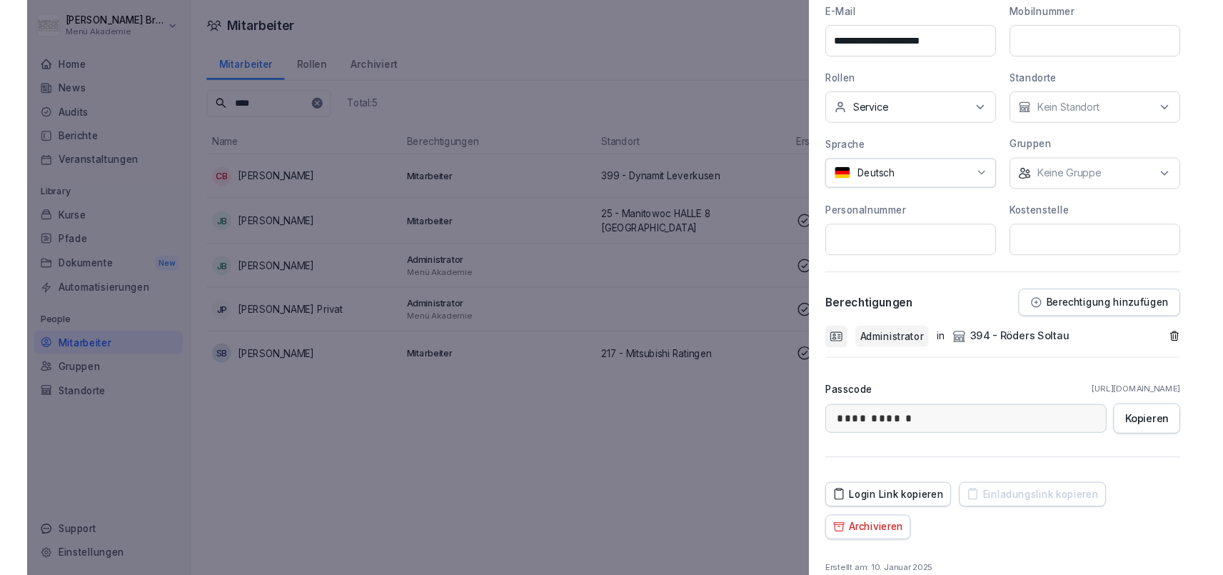
scroll to position [0, 0]
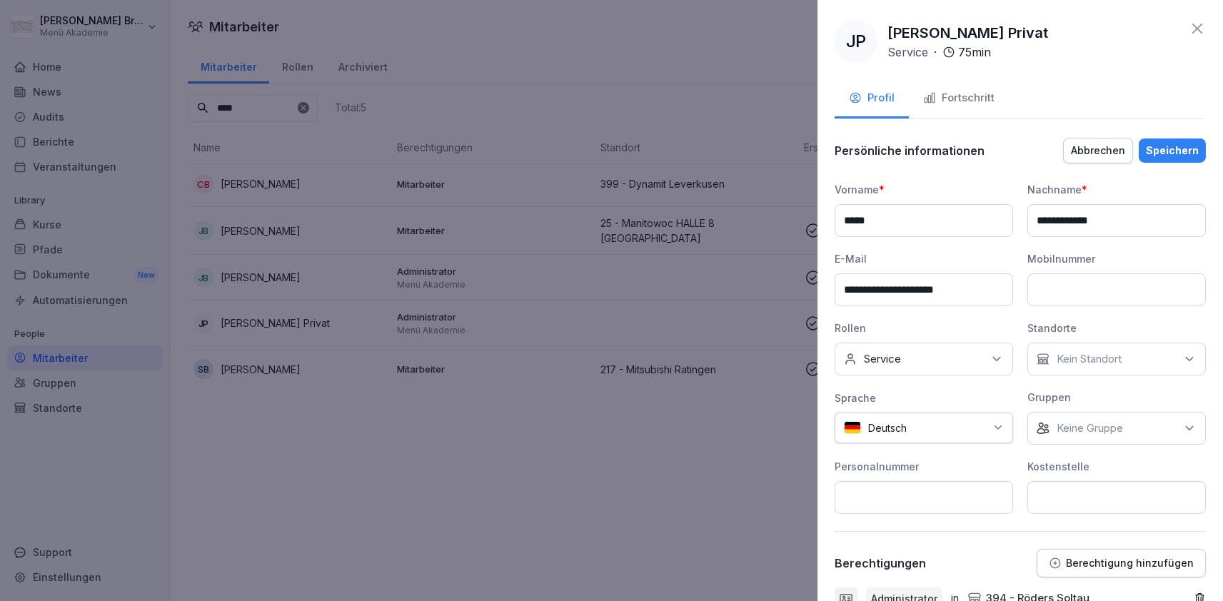
click at [1187, 151] on div "Speichern" at bounding box center [1172, 151] width 53 height 16
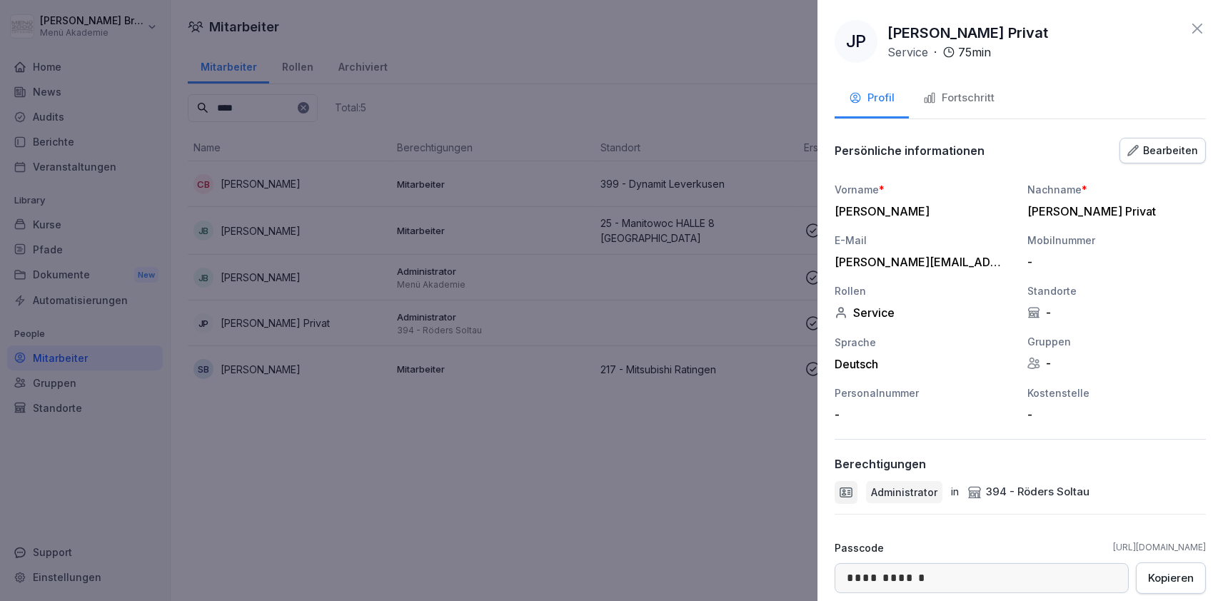
click at [968, 98] on div "Fortschritt" at bounding box center [958, 98] width 71 height 16
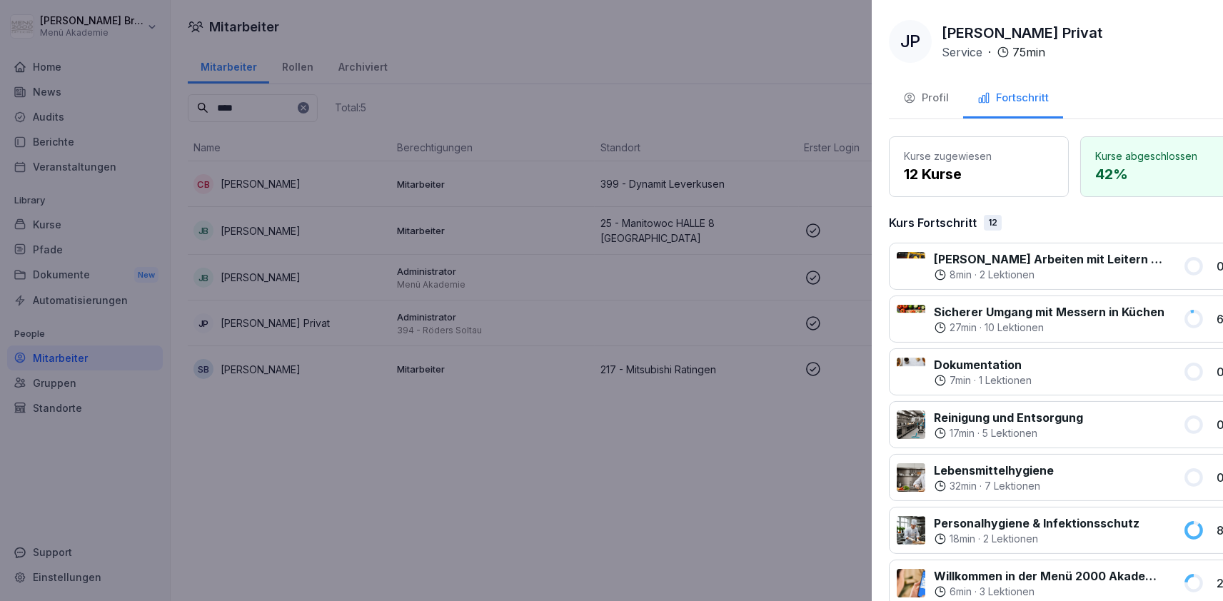
click at [556, 568] on div at bounding box center [611, 300] width 1223 height 601
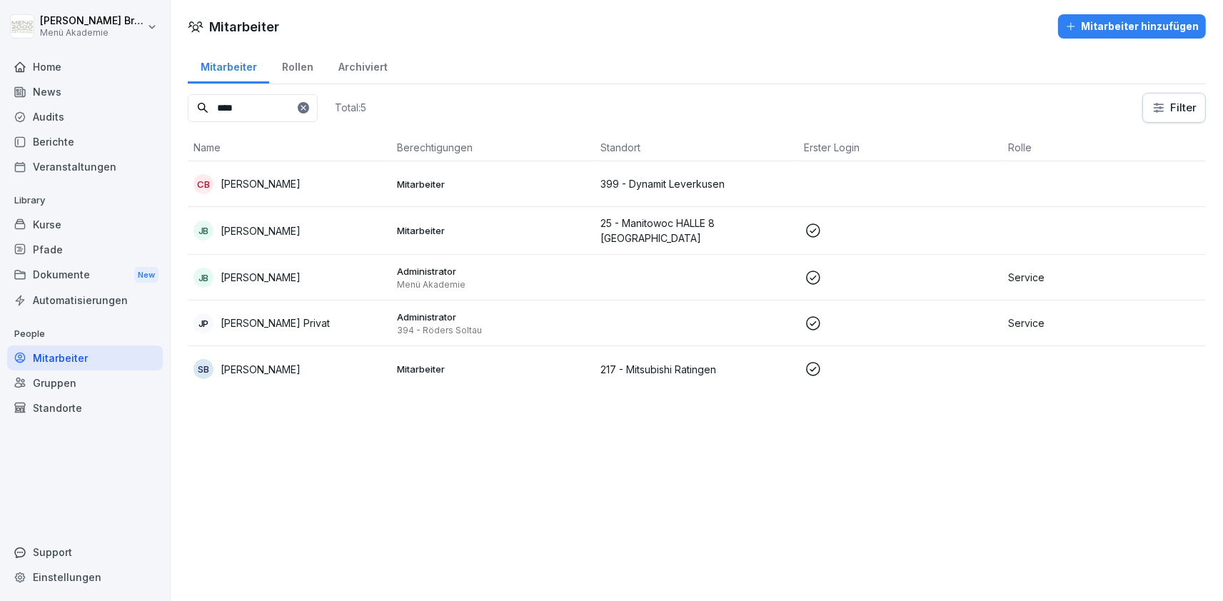
click at [74, 69] on div "Home" at bounding box center [85, 66] width 156 height 25
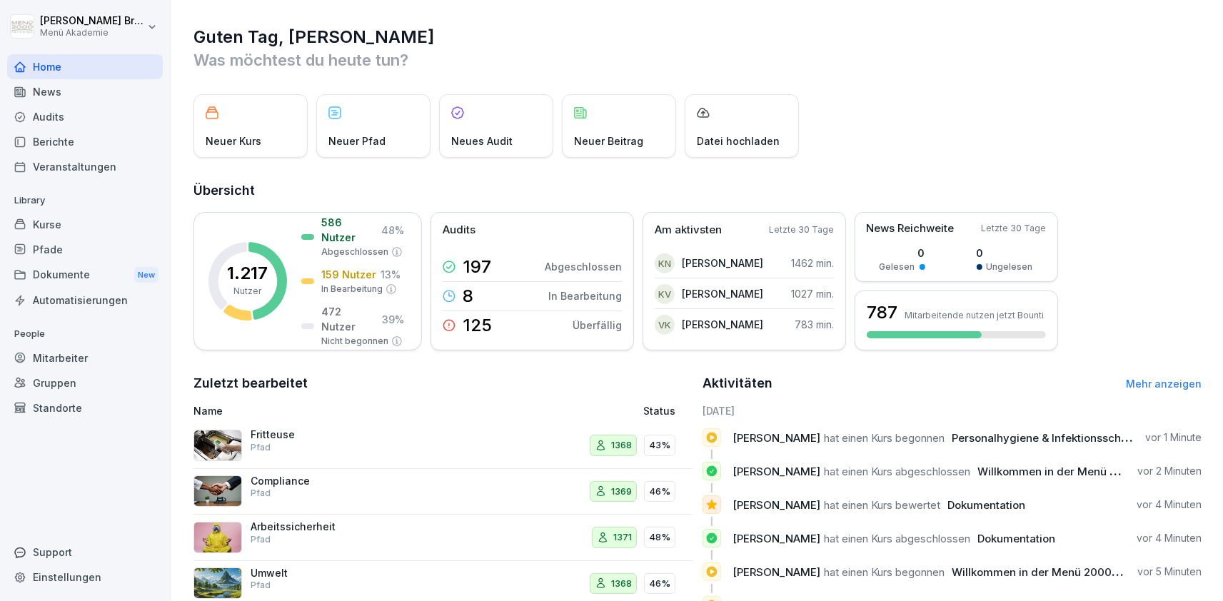
click at [67, 355] on div "Mitarbeiter" at bounding box center [85, 358] width 156 height 25
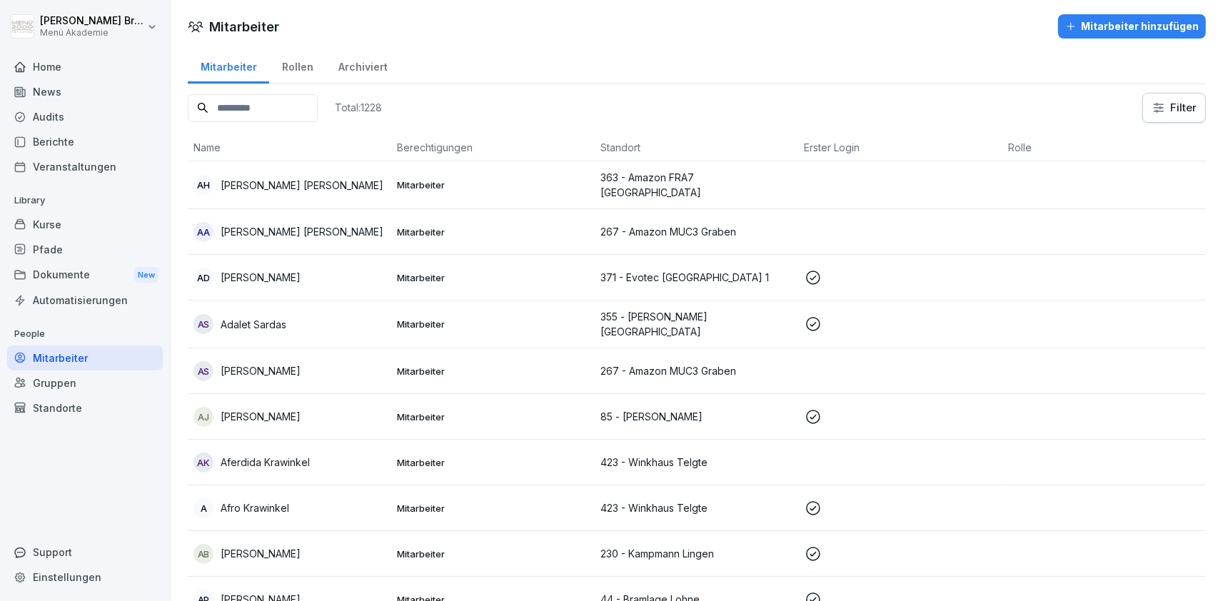
click at [312, 114] on input at bounding box center [253, 108] width 130 height 28
click at [81, 408] on div "Standorte" at bounding box center [85, 408] width 156 height 25
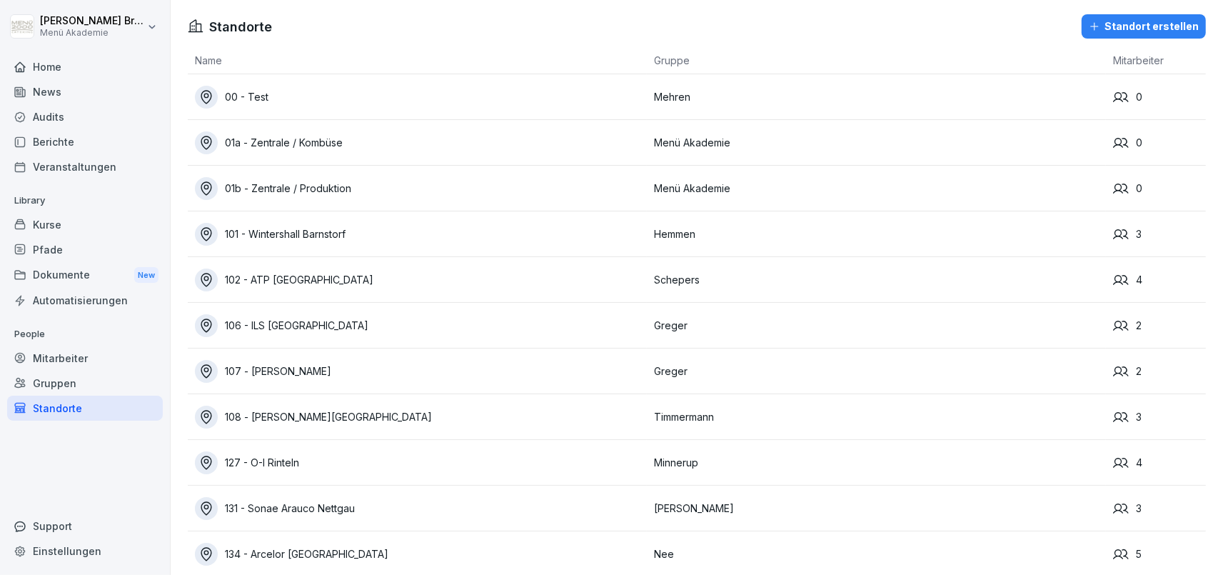
scroll to position [5523, 0]
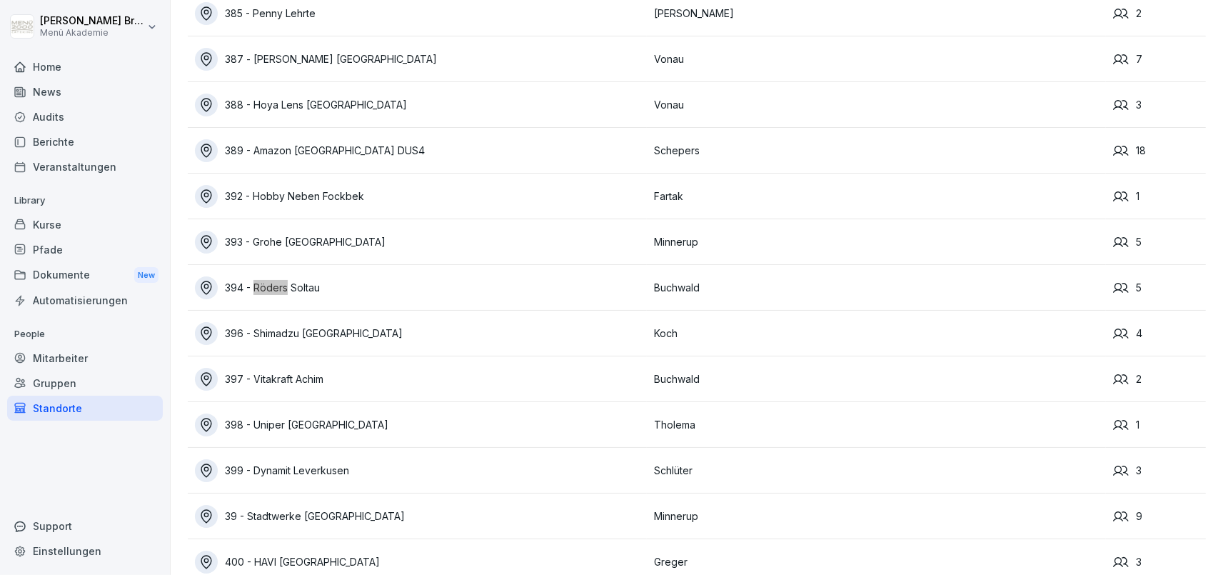
click at [304, 291] on div "394 - Röders Soltau" at bounding box center [421, 287] width 452 height 23
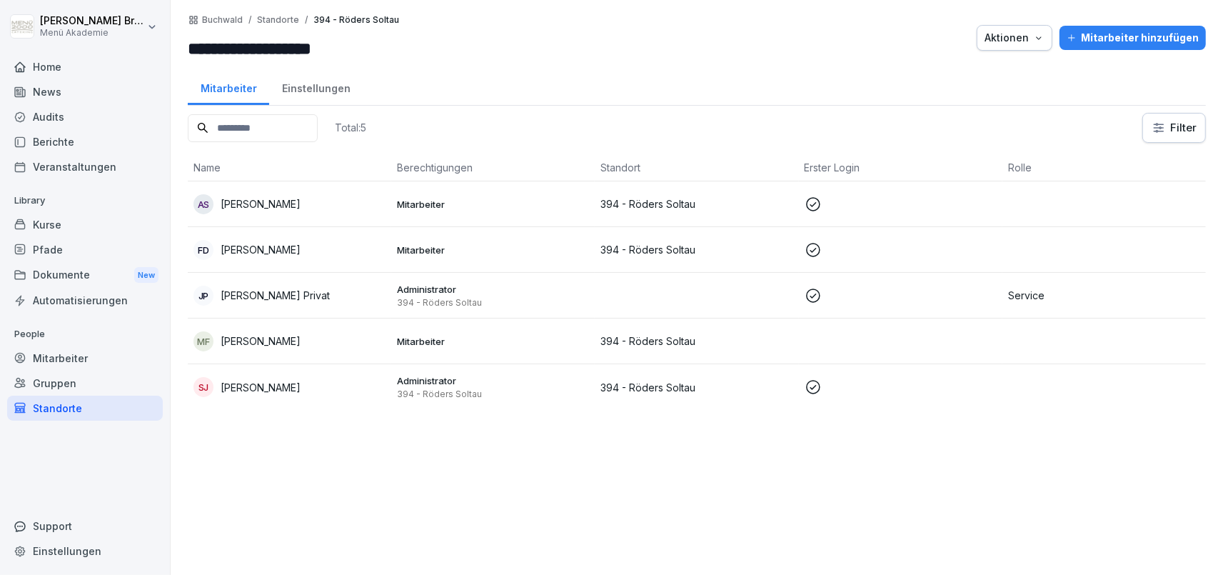
click at [260, 381] on p "[PERSON_NAME]" at bounding box center [261, 387] width 80 height 15
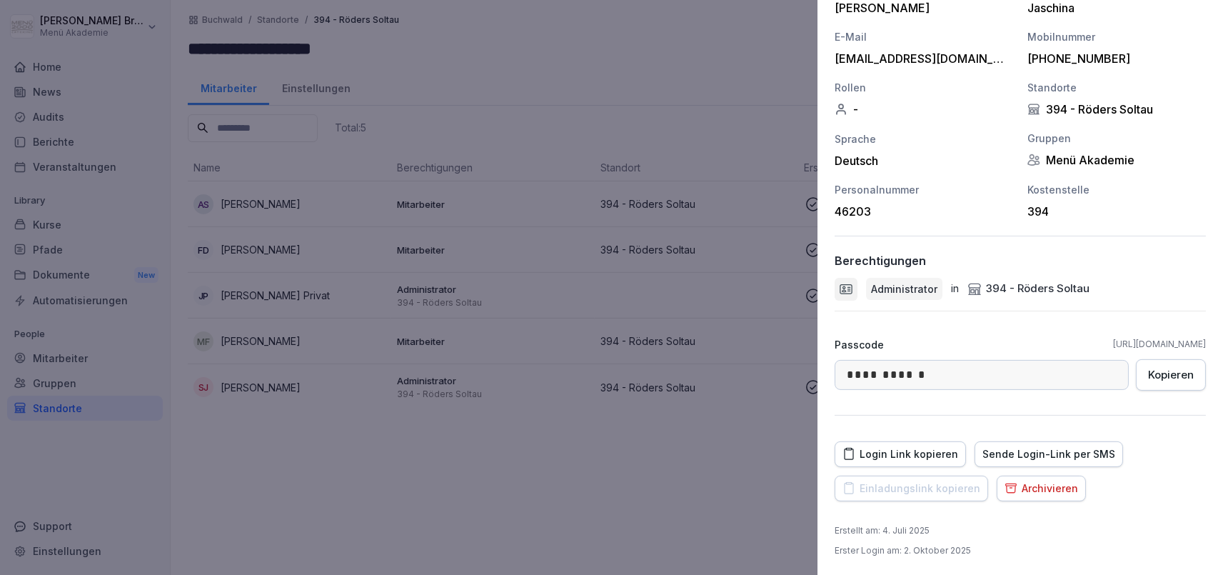
scroll to position [204, 0]
click at [1113, 290] on div "Administrator in 394 - Röders [PERSON_NAME]" at bounding box center [1020, 288] width 371 height 23
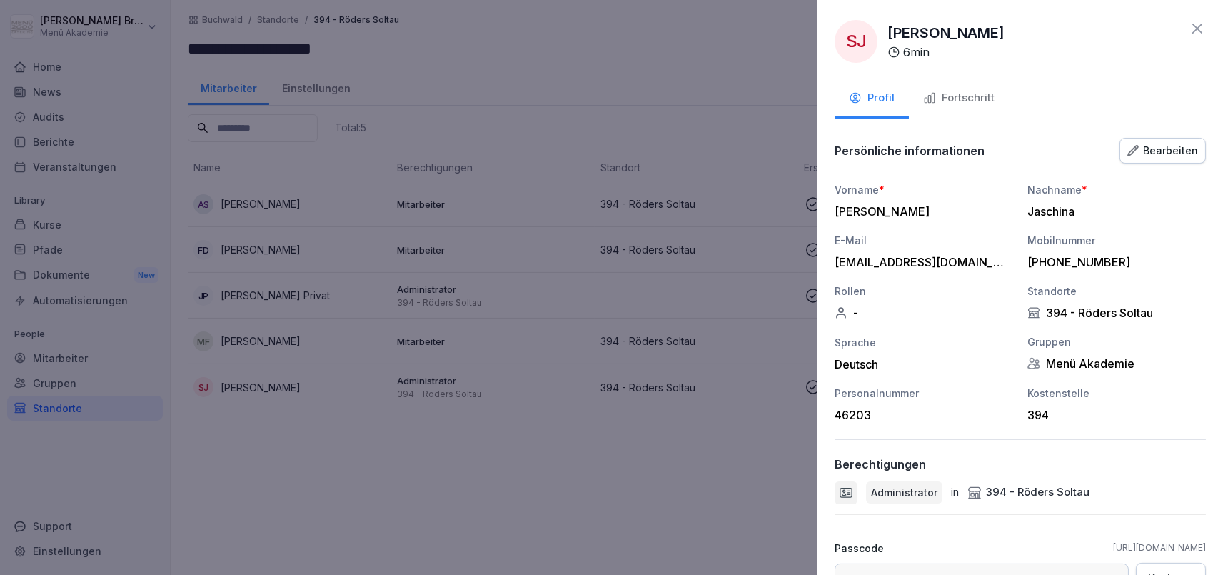
click at [1172, 154] on div "Bearbeiten" at bounding box center [1163, 151] width 71 height 16
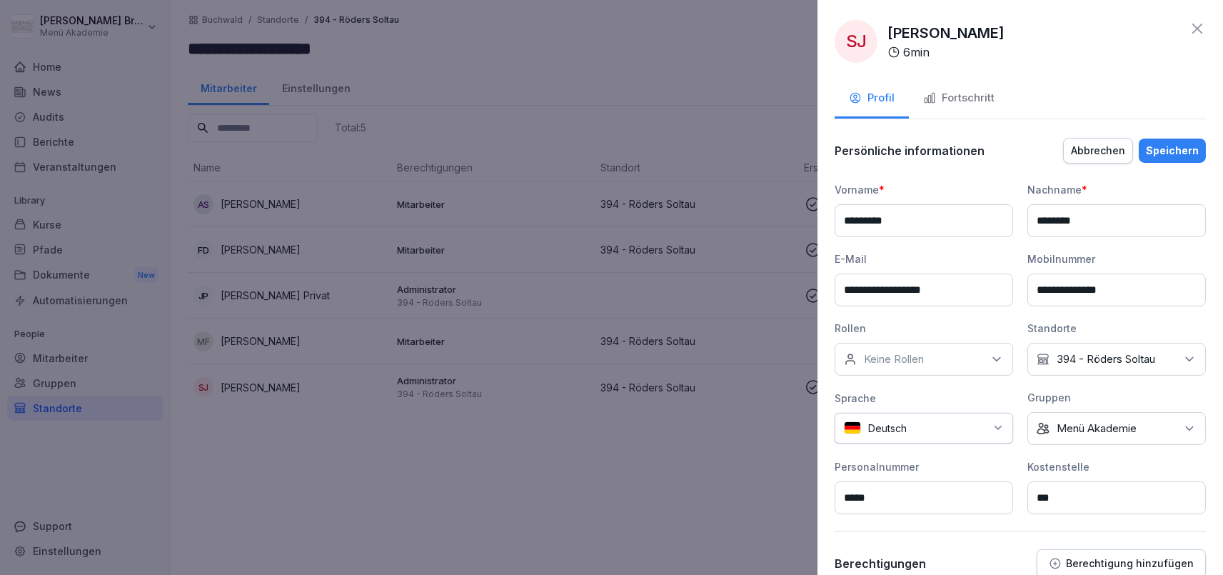
scroll to position [310, 0]
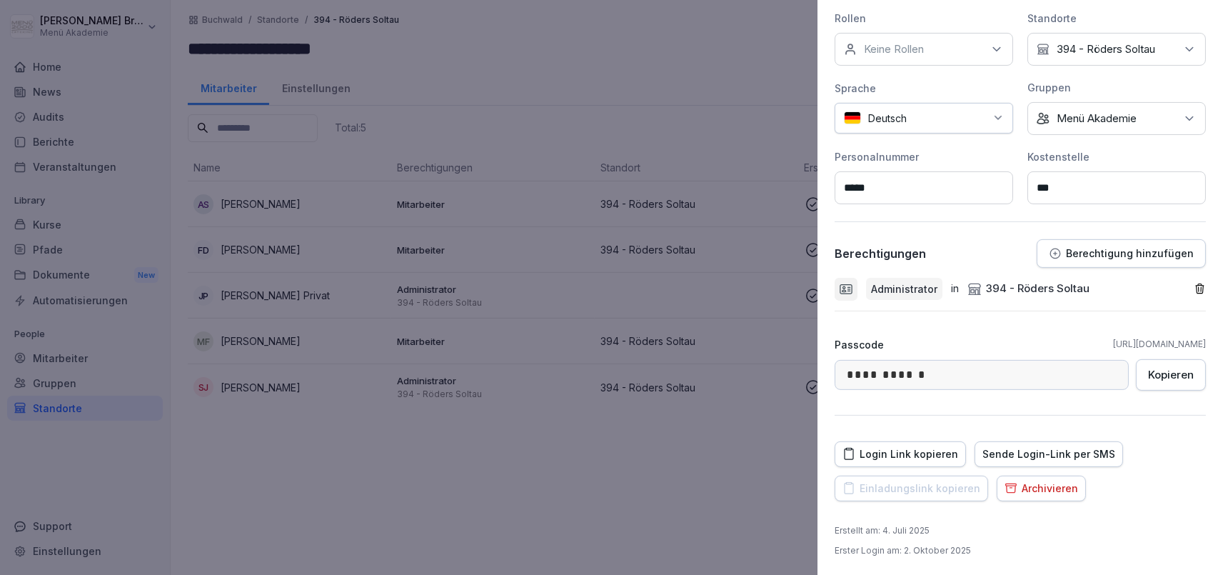
click at [1199, 289] on icon "button" at bounding box center [1200, 288] width 8 height 9
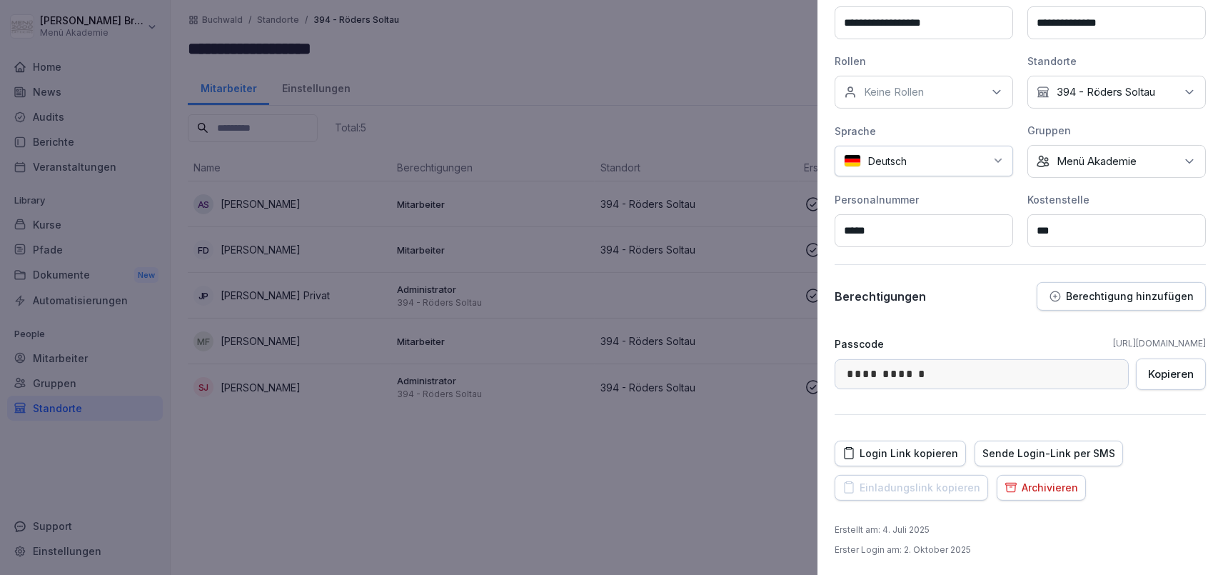
click at [1146, 292] on p "Berechtigung hinzufügen" at bounding box center [1130, 296] width 128 height 11
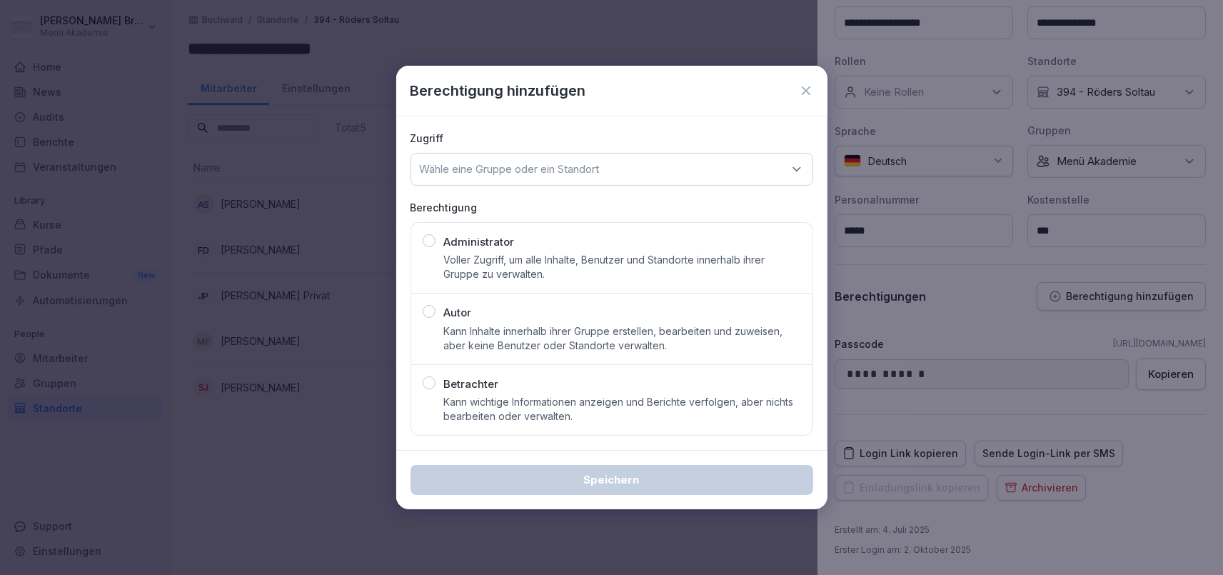
click at [496, 168] on p "Wähle eine Gruppe oder ein Standort" at bounding box center [510, 169] width 180 height 14
type input "**"
click at [459, 252] on div "394 - Röders Soltau" at bounding box center [612, 257] width 394 height 27
click at [464, 243] on p "Administrator" at bounding box center [479, 242] width 71 height 16
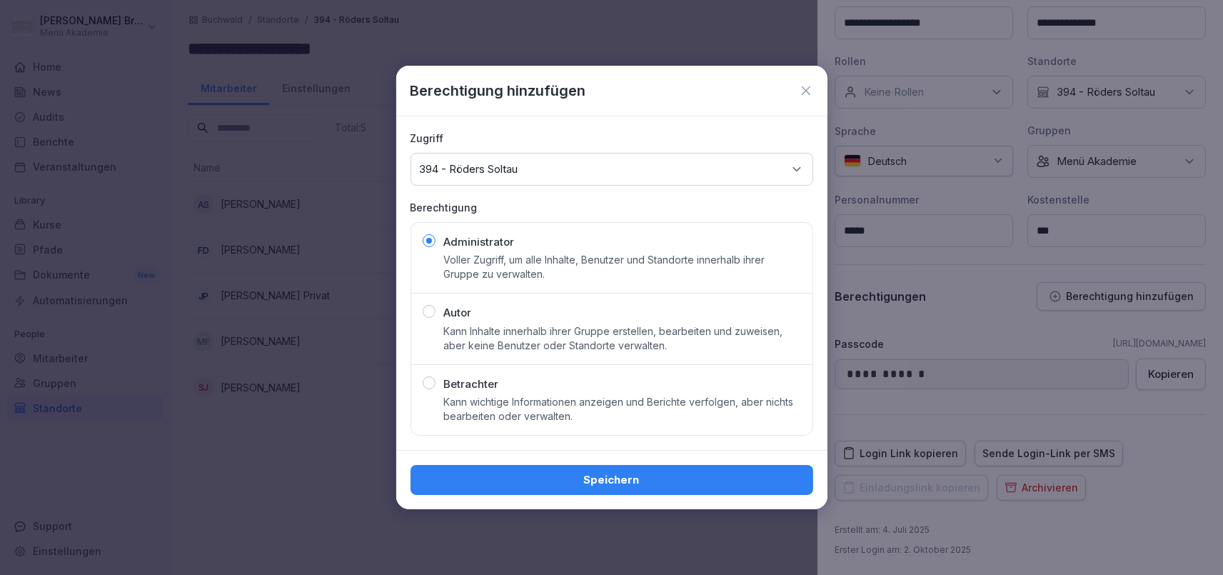
click at [536, 473] on div "Speichern" at bounding box center [612, 480] width 380 height 16
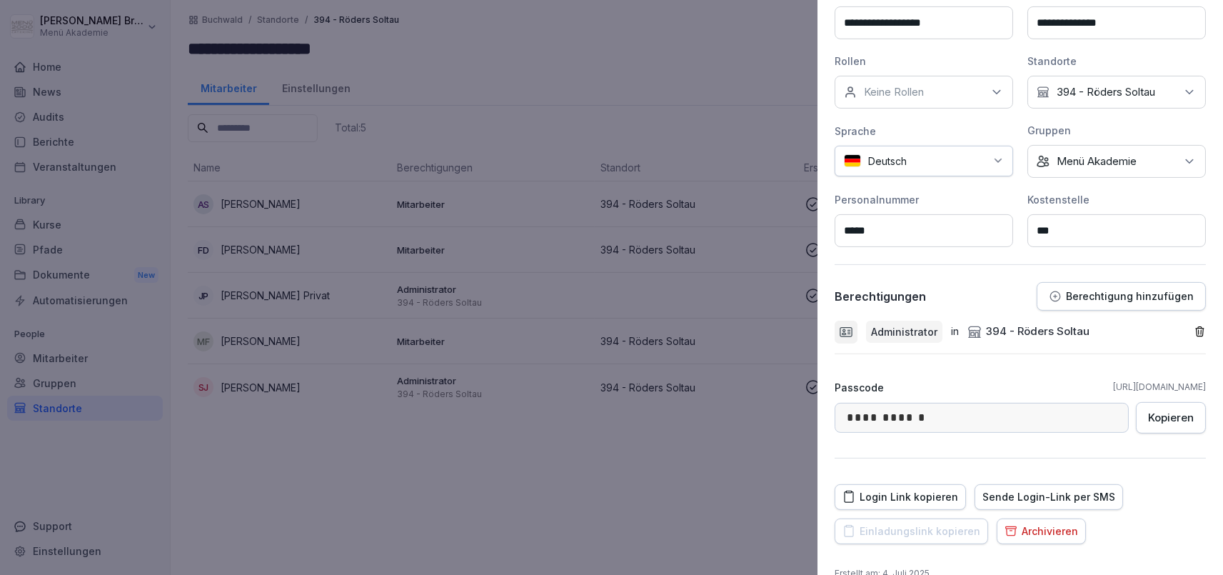
scroll to position [0, 0]
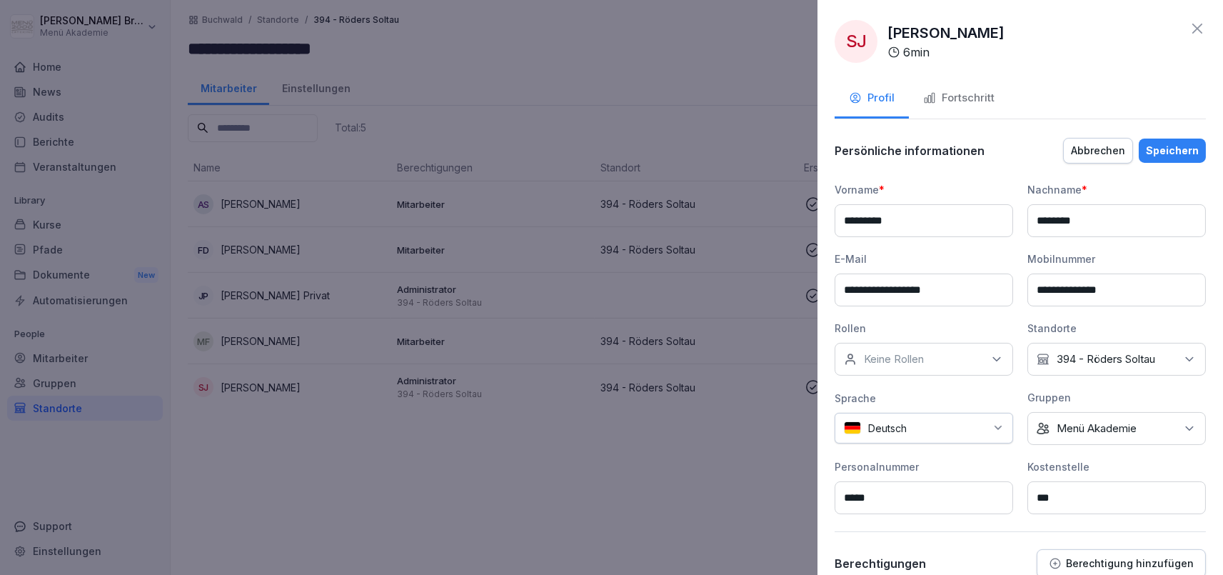
click at [1180, 154] on div "Speichern" at bounding box center [1172, 151] width 53 height 16
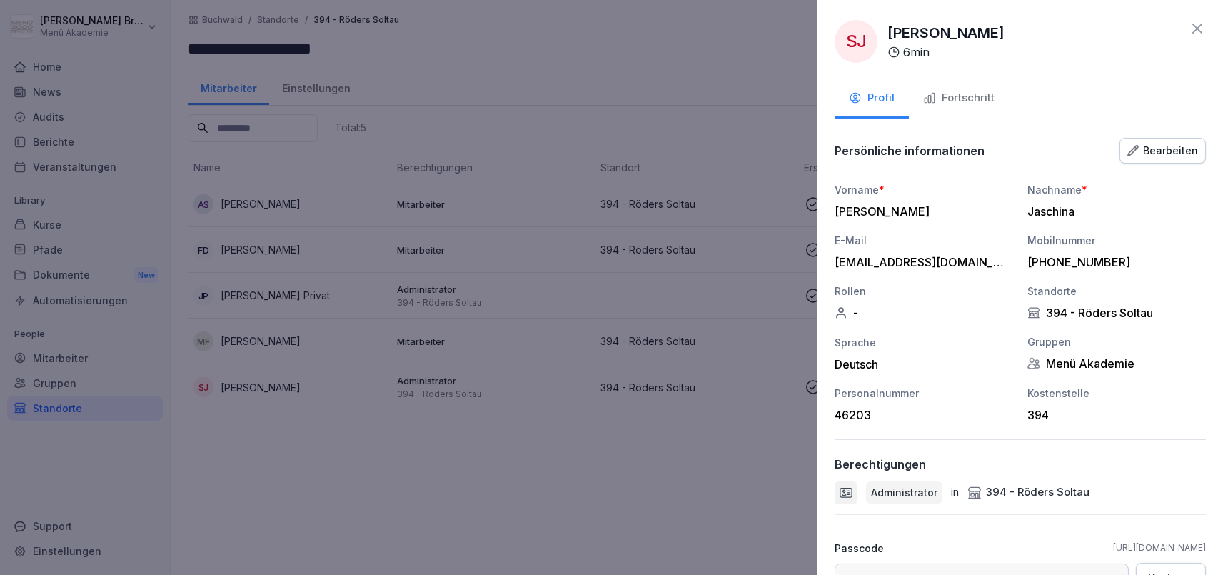
scroll to position [204, 0]
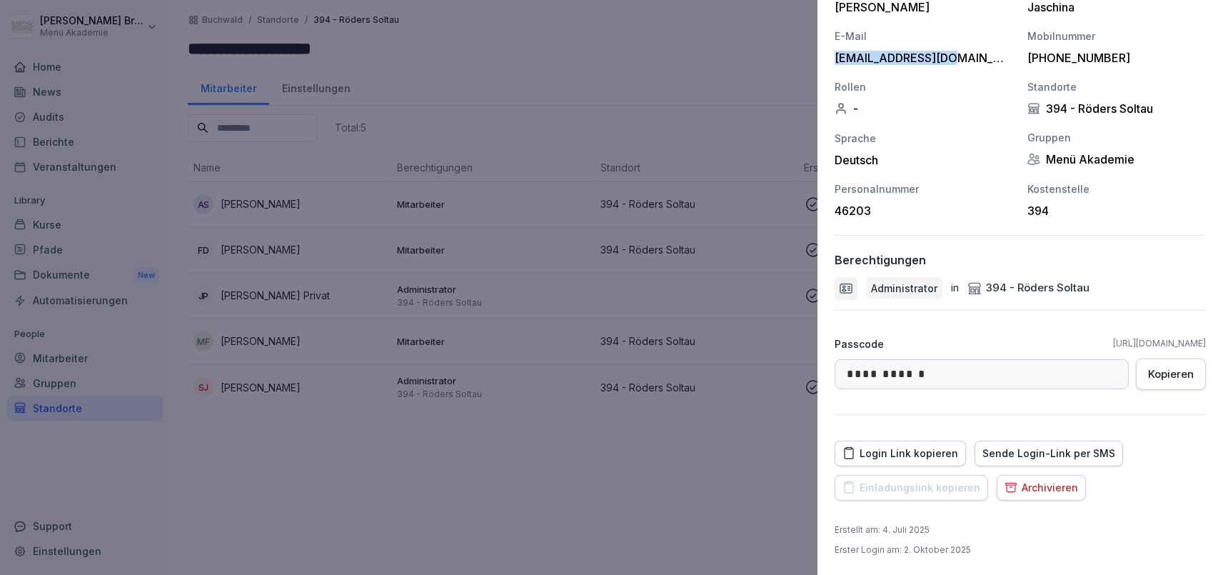
drag, startPoint x: 969, startPoint y: 61, endPoint x: 836, endPoint y: 59, distance: 133.6
click at [836, 59] on div "[EMAIL_ADDRESS][DOMAIN_NAME]" at bounding box center [920, 58] width 171 height 14
copy div "[EMAIL_ADDRESS][DOMAIN_NAME]"
click at [583, 518] on div at bounding box center [611, 287] width 1223 height 575
